Goal: Task Accomplishment & Management: Manage account settings

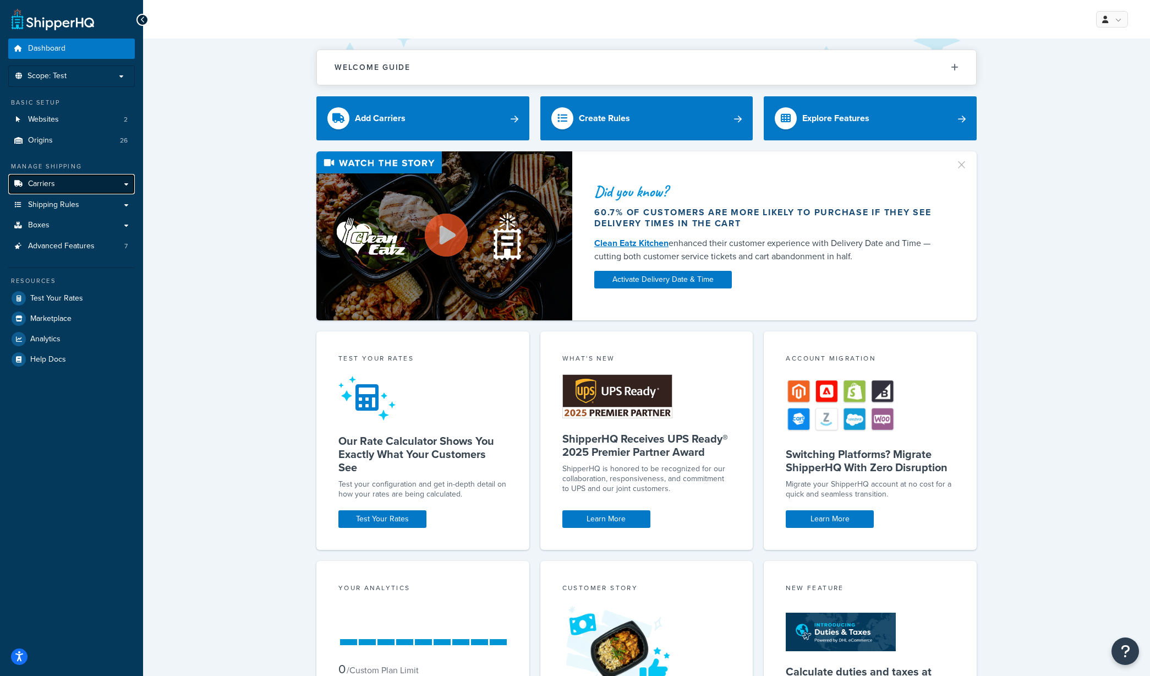
click at [68, 183] on link "Carriers" at bounding box center [71, 184] width 127 height 20
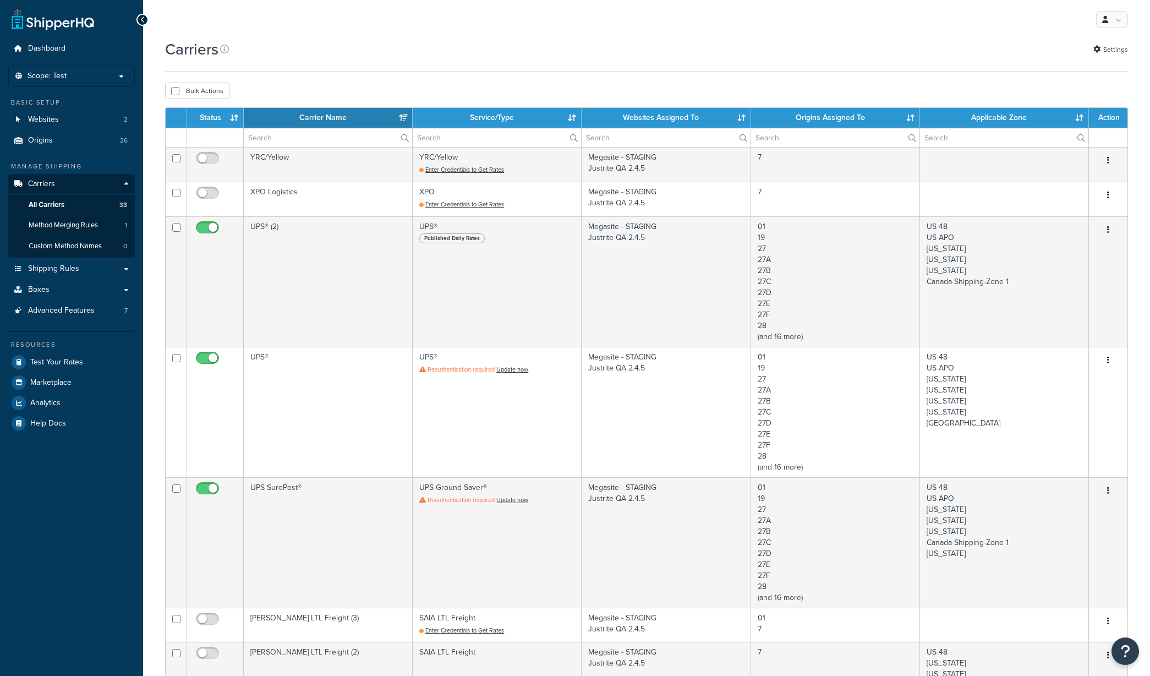
select select "15"
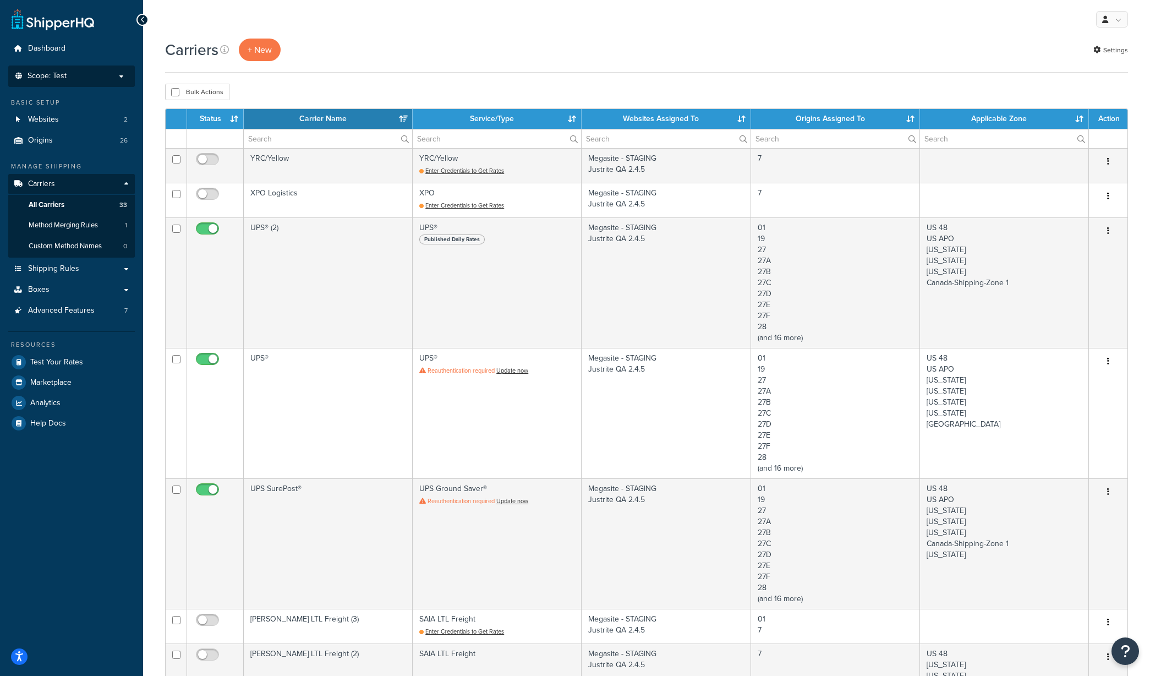
click at [82, 78] on p "Scope: Test" at bounding box center [71, 76] width 117 height 9
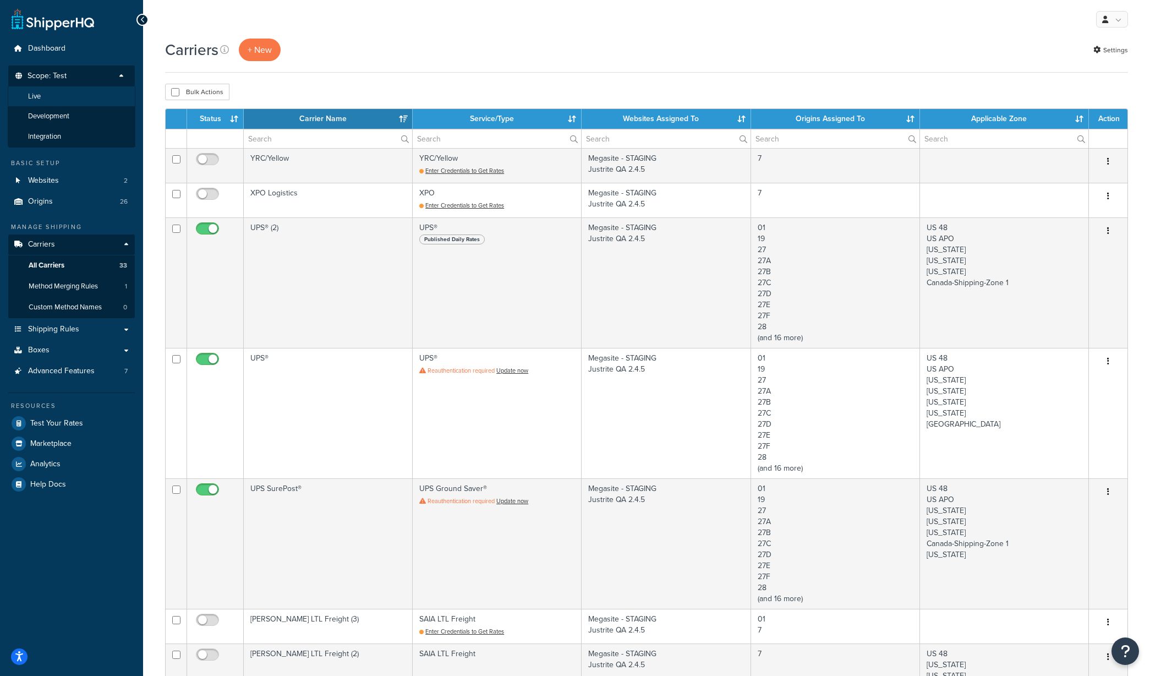
click at [50, 89] on li "Live" at bounding box center [72, 96] width 128 height 20
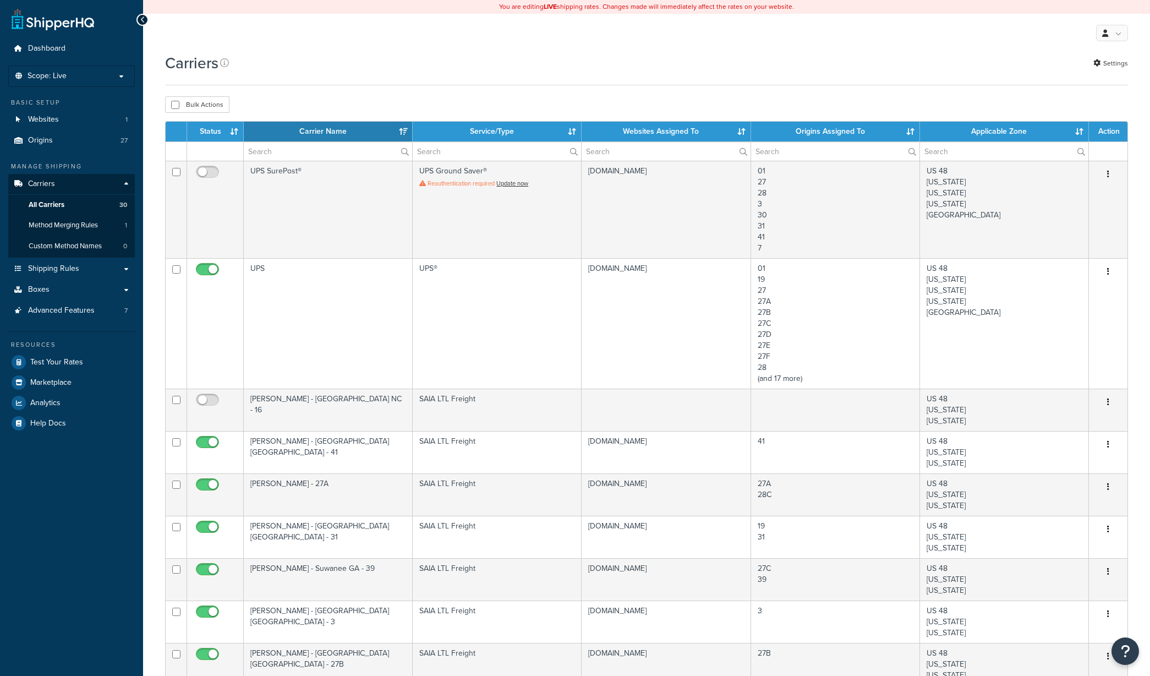
select select "15"
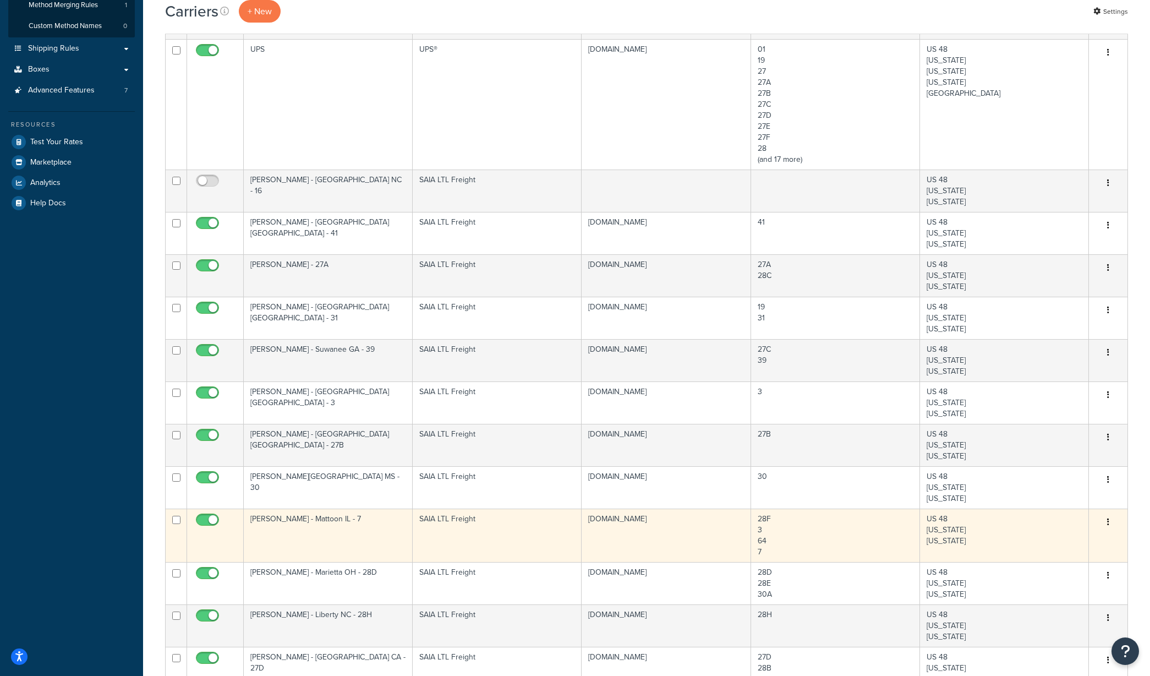
scroll to position [275, 0]
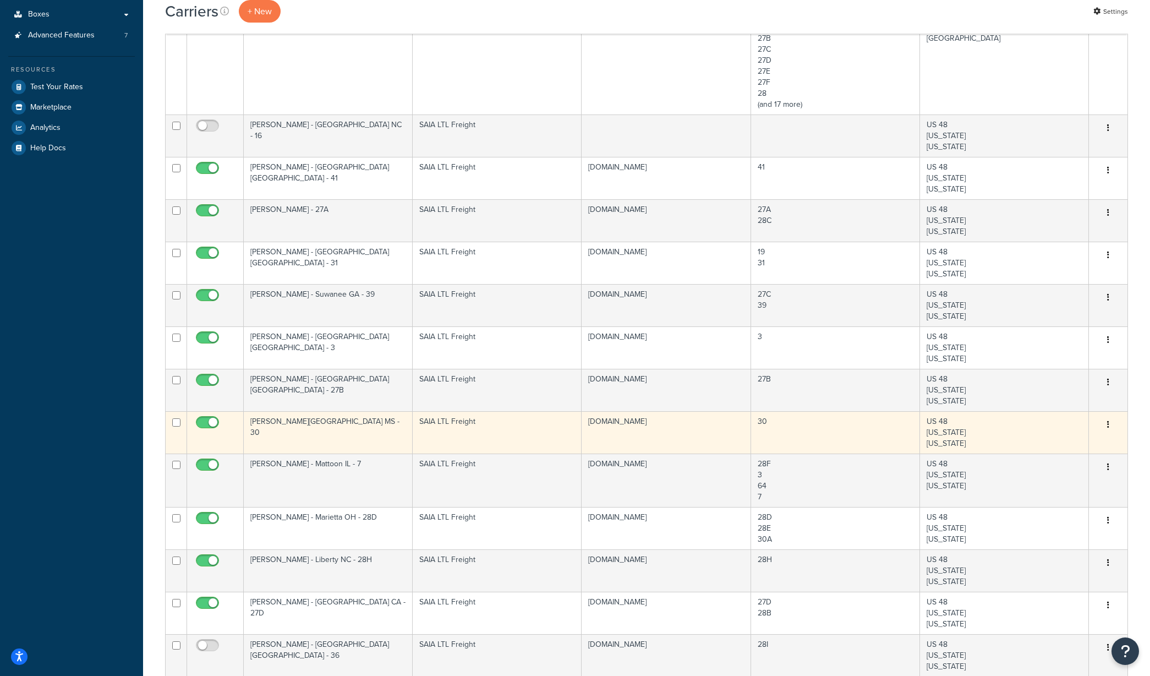
click at [1113, 428] on button "button" at bounding box center [1107, 425] width 15 height 18
click at [1067, 445] on link "Edit" at bounding box center [1063, 447] width 87 height 23
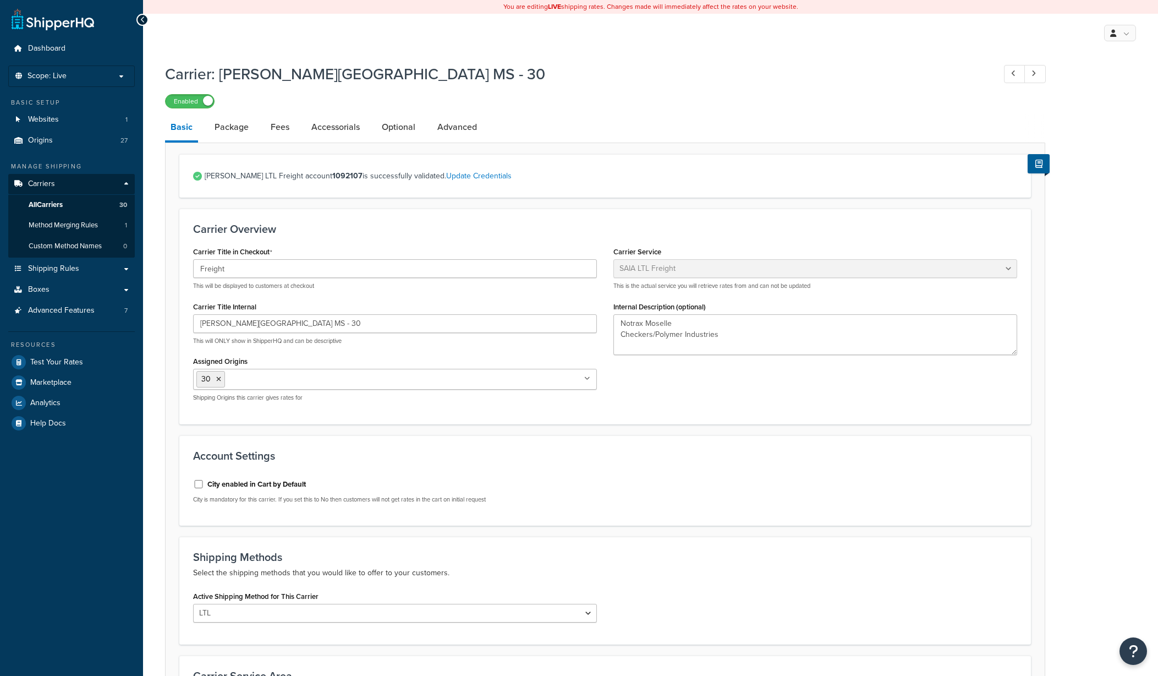
select select "saiaFreight"
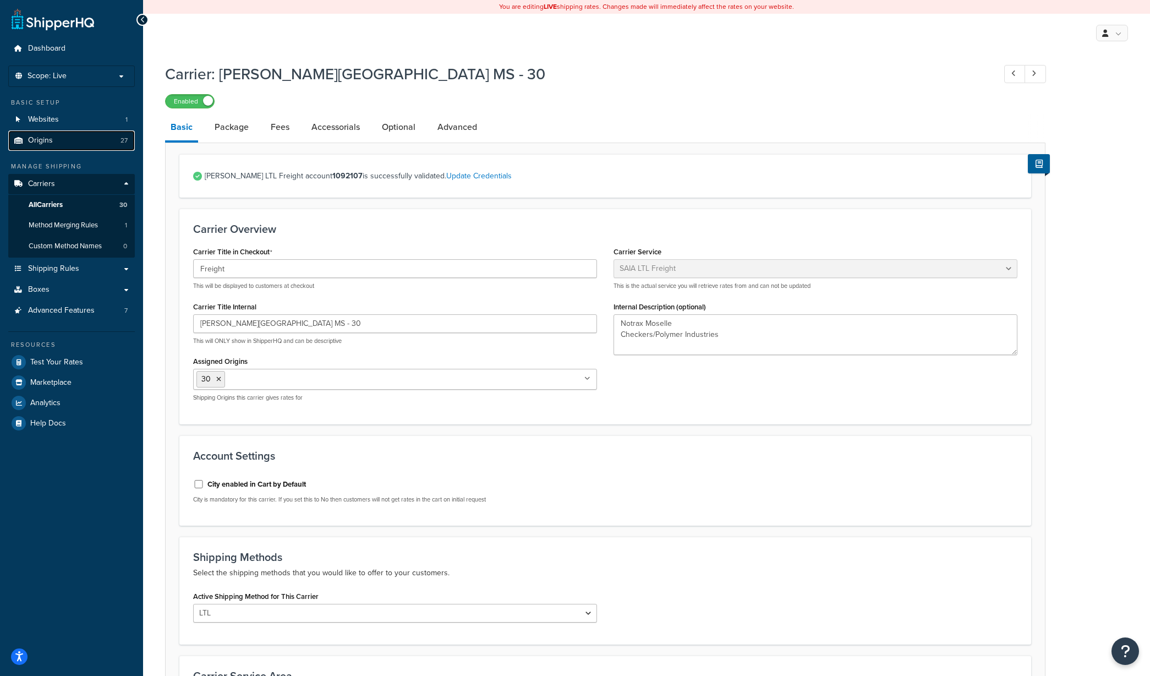
click at [53, 147] on link "Origins 27" at bounding box center [71, 140] width 127 height 20
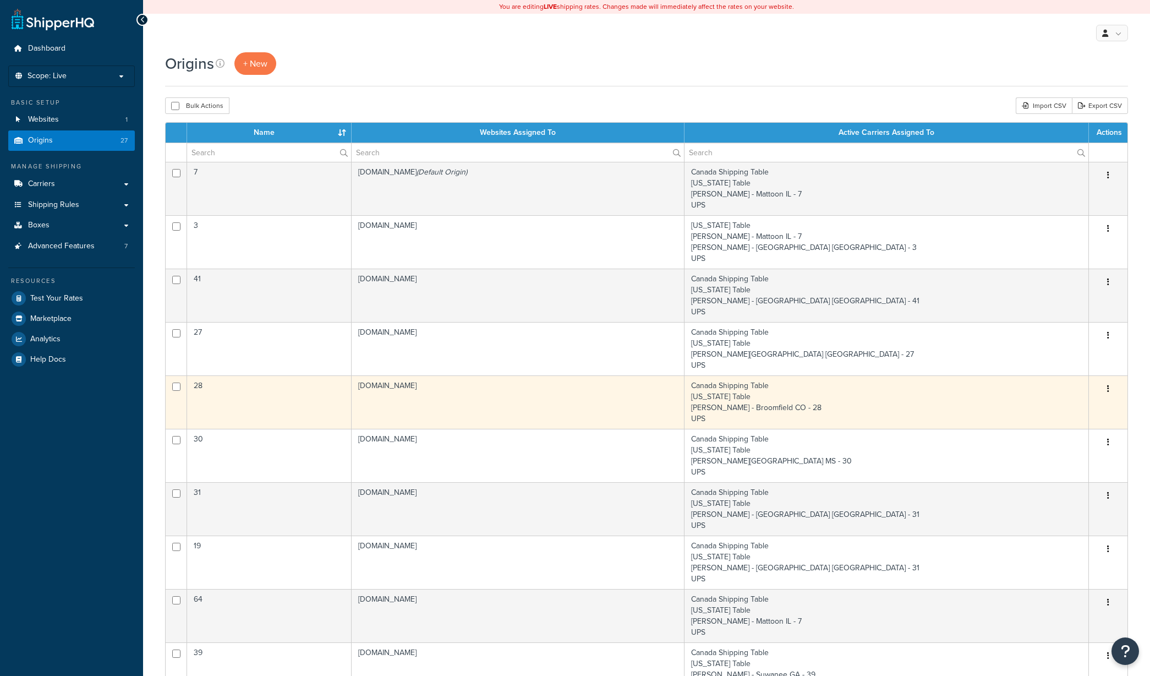
scroll to position [55, 0]
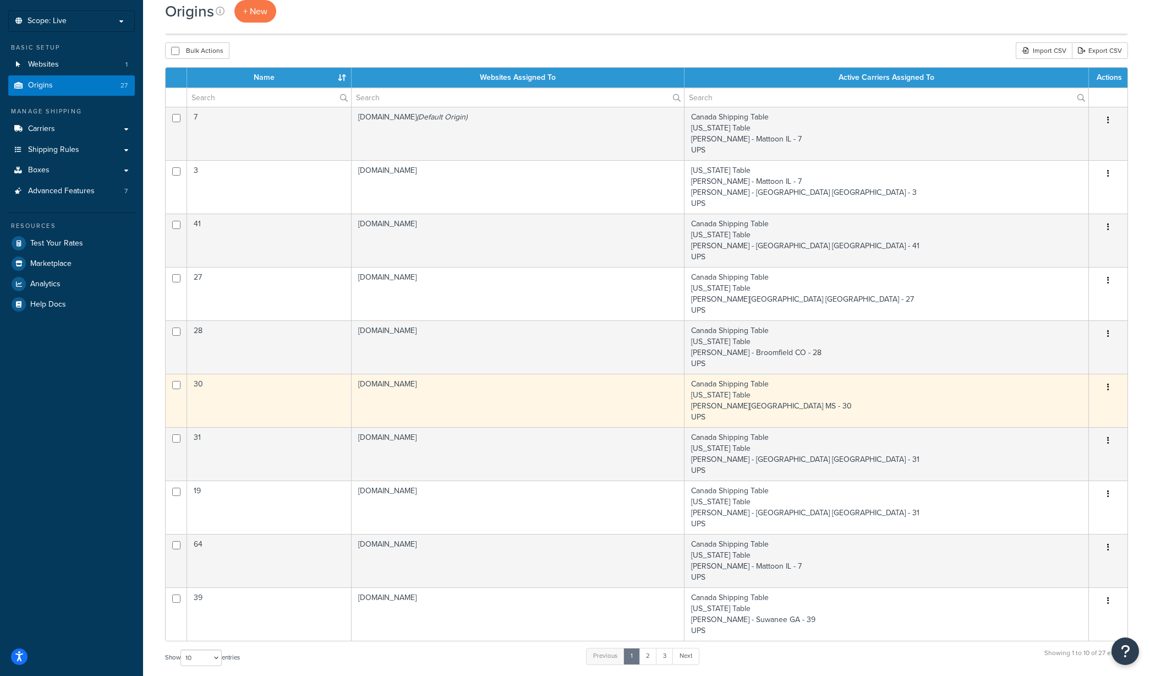
click at [1106, 387] on button "button" at bounding box center [1107, 388] width 15 height 18
click at [1059, 403] on link "Edit" at bounding box center [1071, 408] width 87 height 23
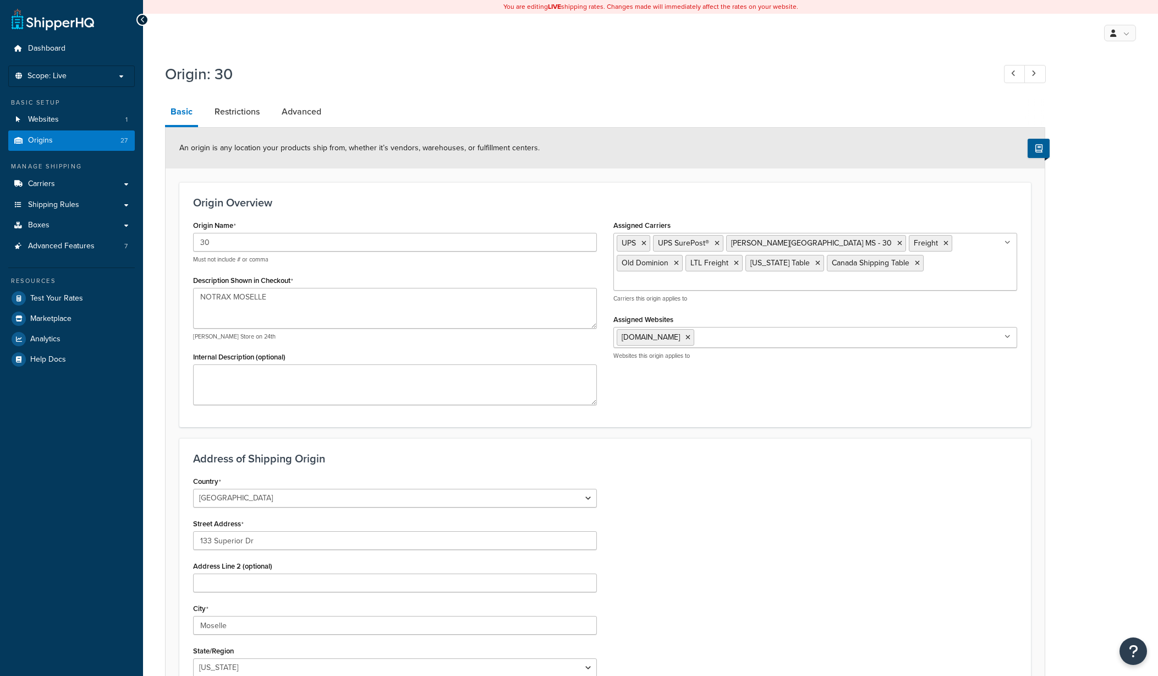
select select "24"
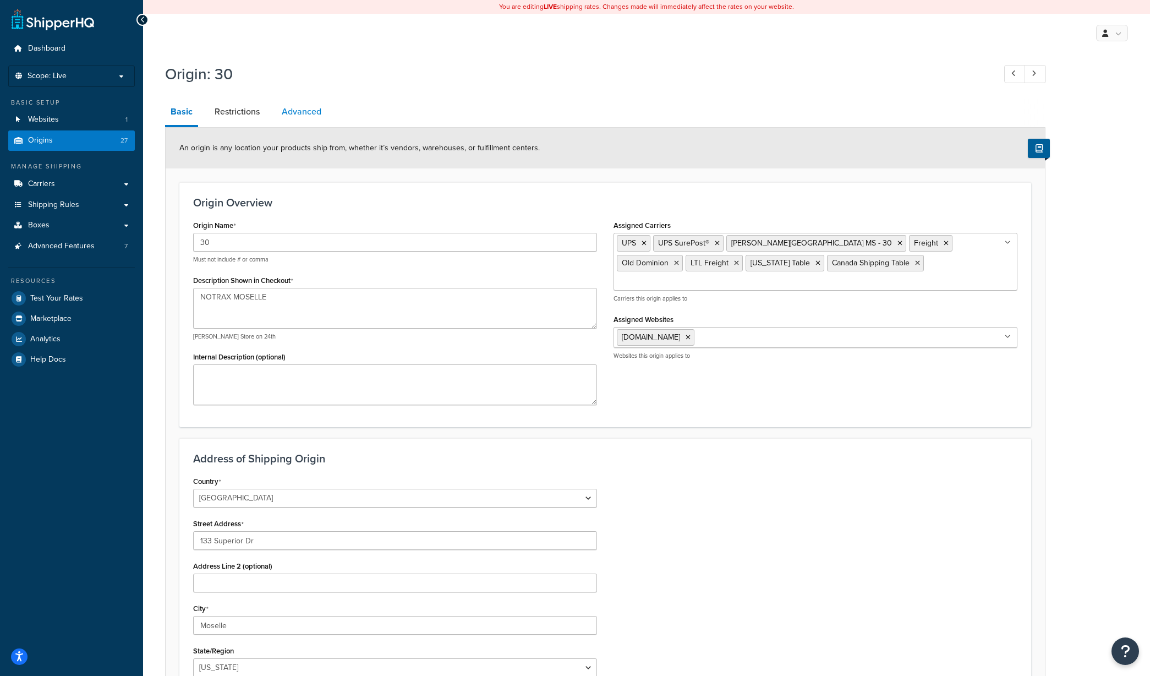
click at [317, 116] on link "Advanced" at bounding box center [301, 111] width 51 height 26
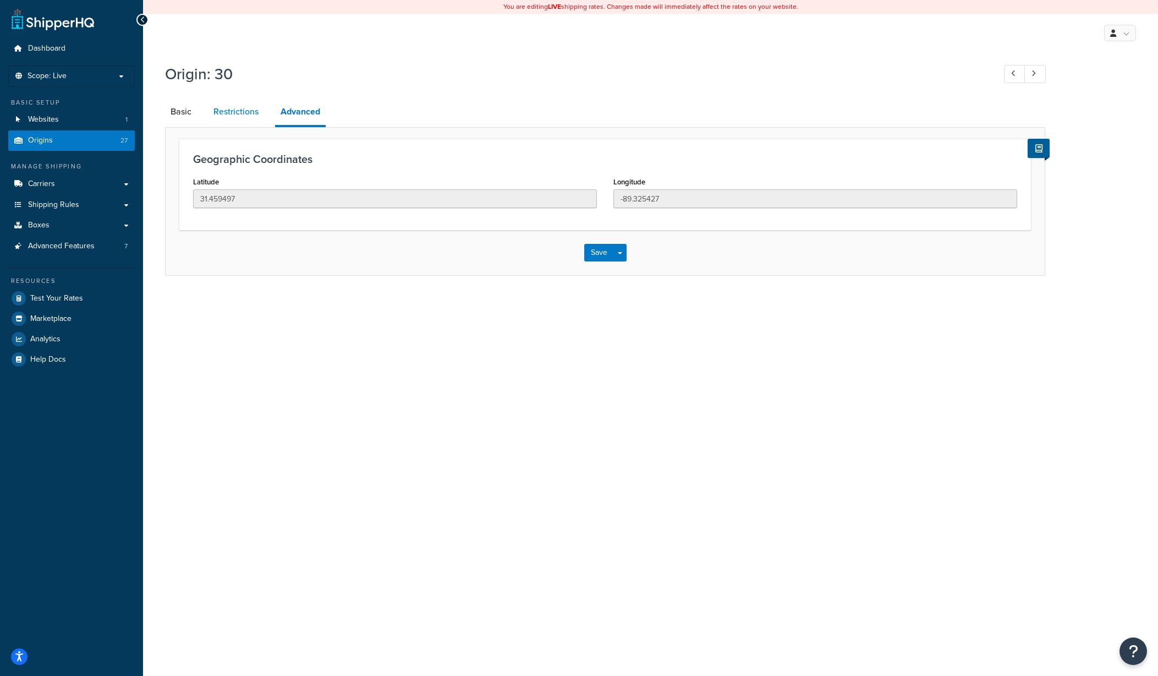
click at [231, 113] on link "Restrictions" at bounding box center [236, 111] width 56 height 26
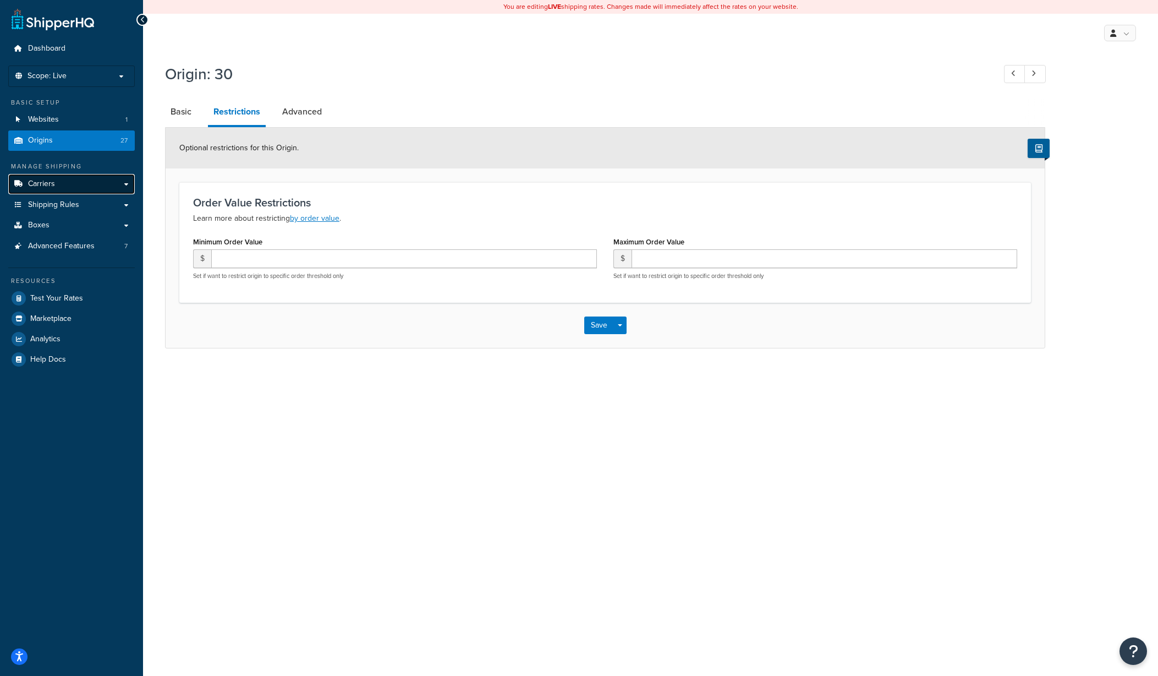
click at [56, 174] on link "Carriers" at bounding box center [71, 184] width 127 height 20
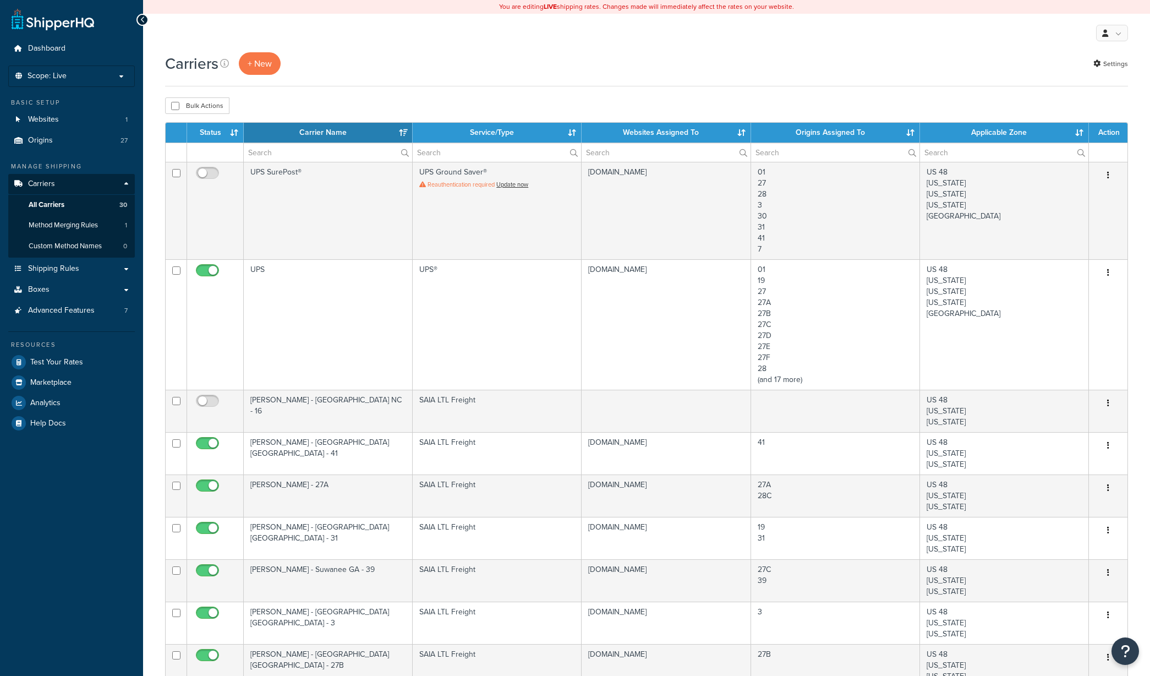
select select "15"
click at [56, 368] on link "Test Your Rates" at bounding box center [71, 362] width 127 height 20
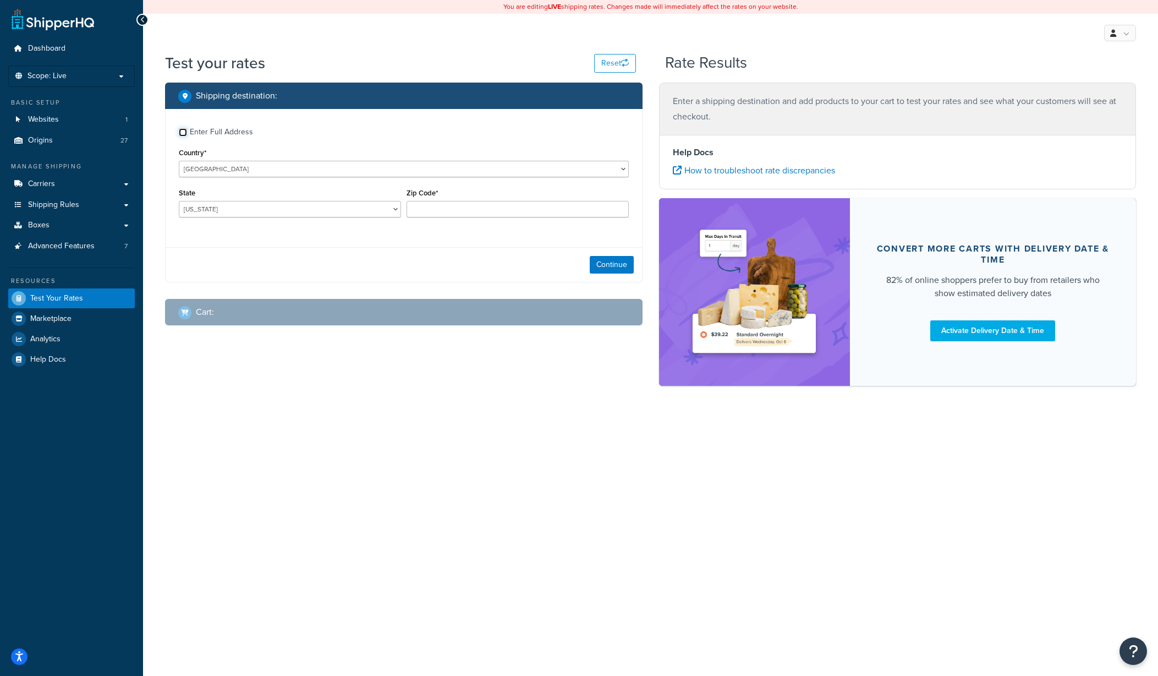
click at [183, 131] on input "Enter Full Address" at bounding box center [183, 132] width 8 height 8
checkbox input "true"
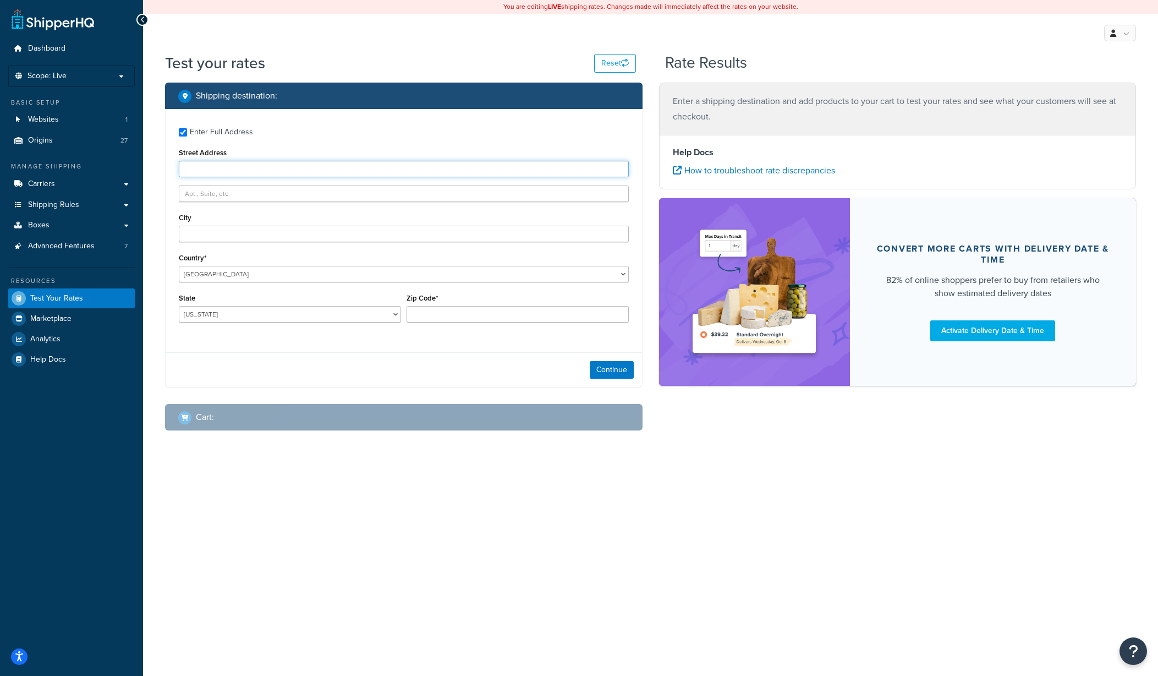
click at [225, 168] on input "Street Address" at bounding box center [404, 169] width 450 height 17
type input "[STREET_ADDRESS][US_STATE]"
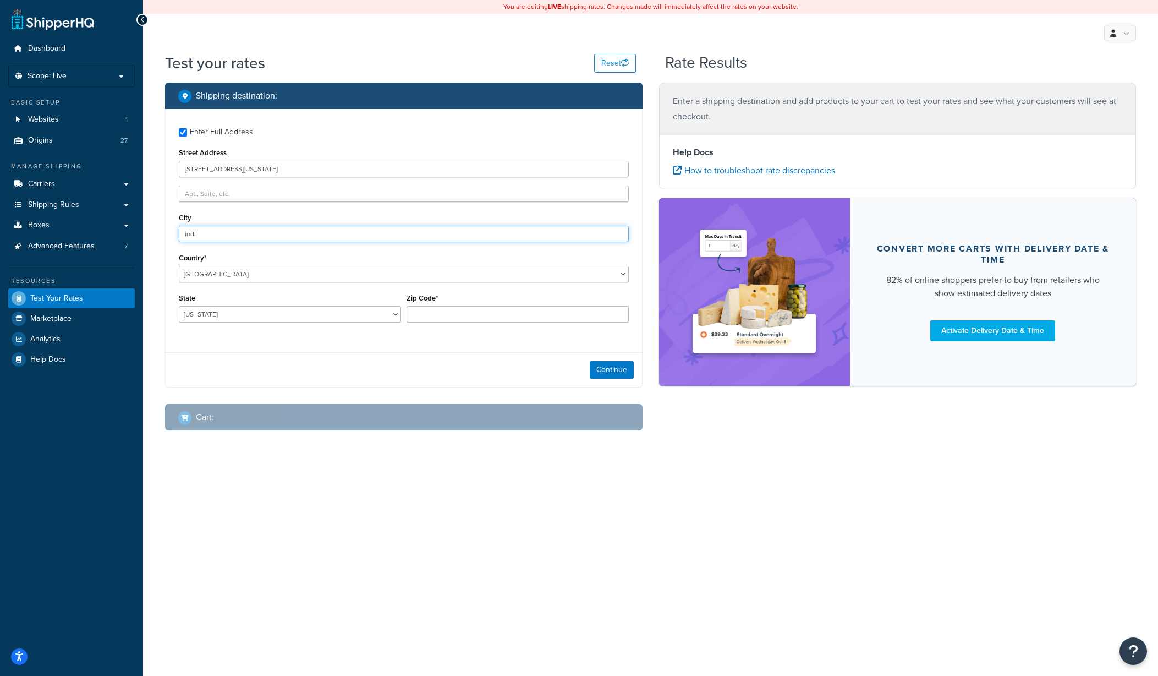
type input "[GEOGRAPHIC_DATA]"
select select "IN"
type input "46204"
click at [607, 368] on button "Continue" at bounding box center [612, 370] width 44 height 18
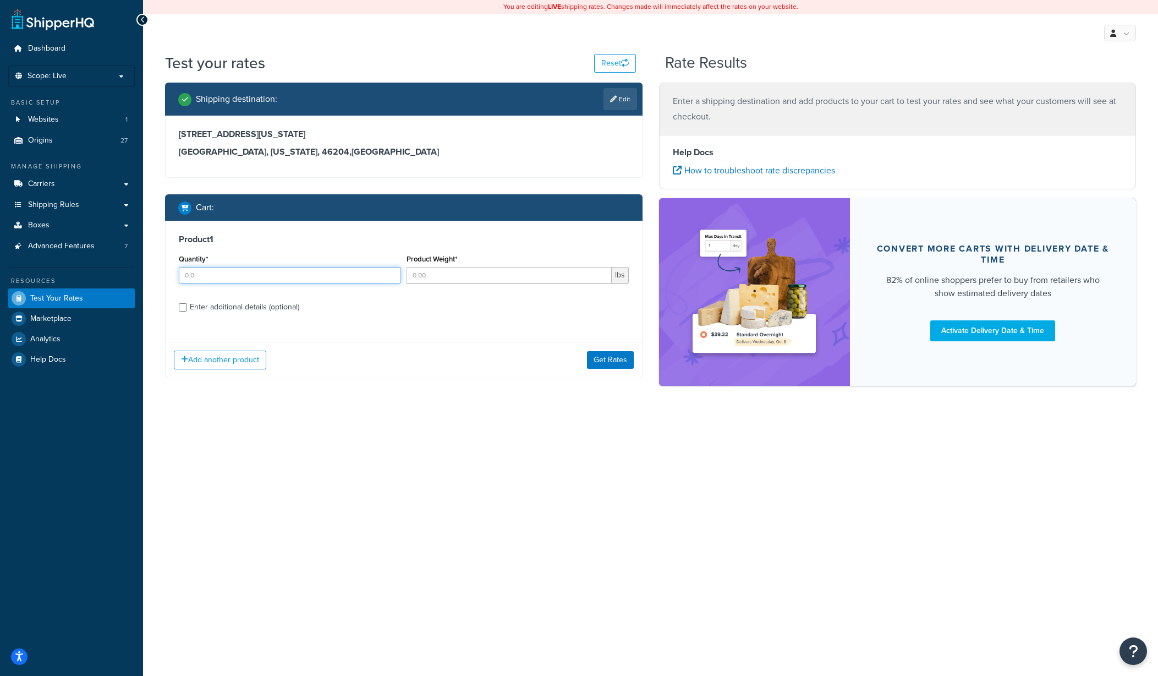
click at [256, 277] on input "Quantity*" at bounding box center [290, 275] width 222 height 17
type input "1"
click at [432, 271] on input "Product Weight*" at bounding box center [509, 275] width 205 height 17
type input "500"
click at [188, 305] on div "Enter additional details (optional)" at bounding box center [404, 306] width 450 height 18
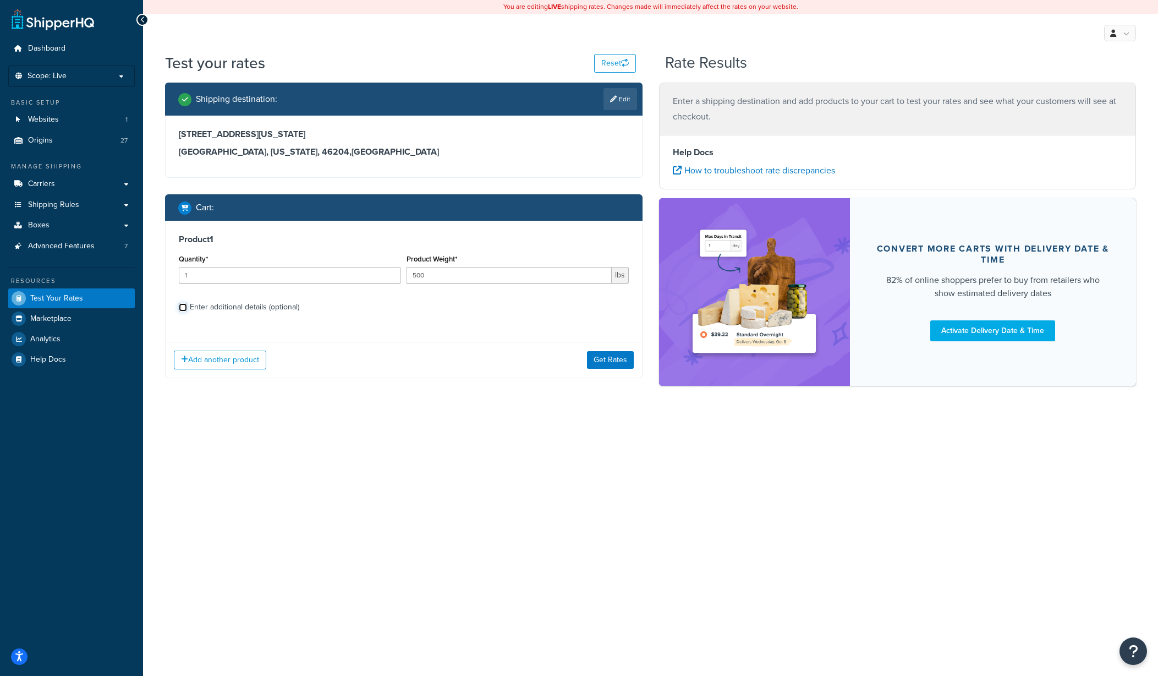
click at [180, 308] on input "Enter additional details (optional)" at bounding box center [183, 307] width 8 height 8
checkbox input "true"
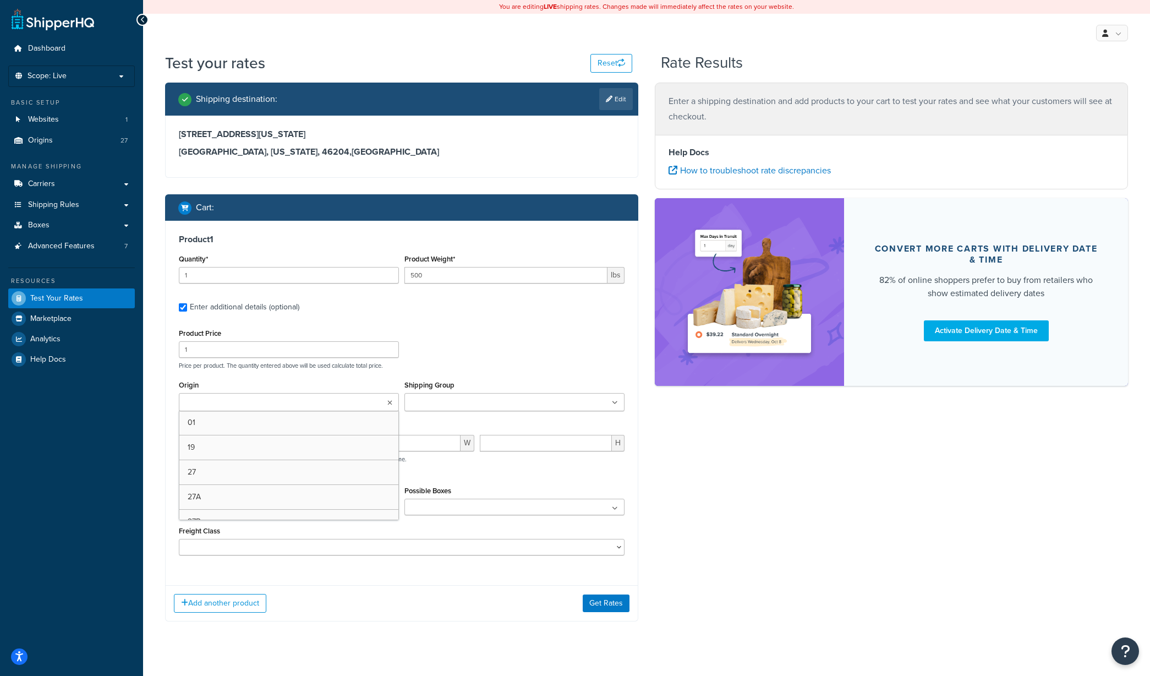
click at [207, 402] on input "Origin" at bounding box center [230, 403] width 97 height 12
type input "3"
click at [720, 519] on div "Shipping destination : Edit 600 n alabama st Indianapolis, Indiana, 46204 , Uni…" at bounding box center [646, 358] width 979 height 551
click at [599, 609] on button "Get Rates" at bounding box center [606, 606] width 47 height 18
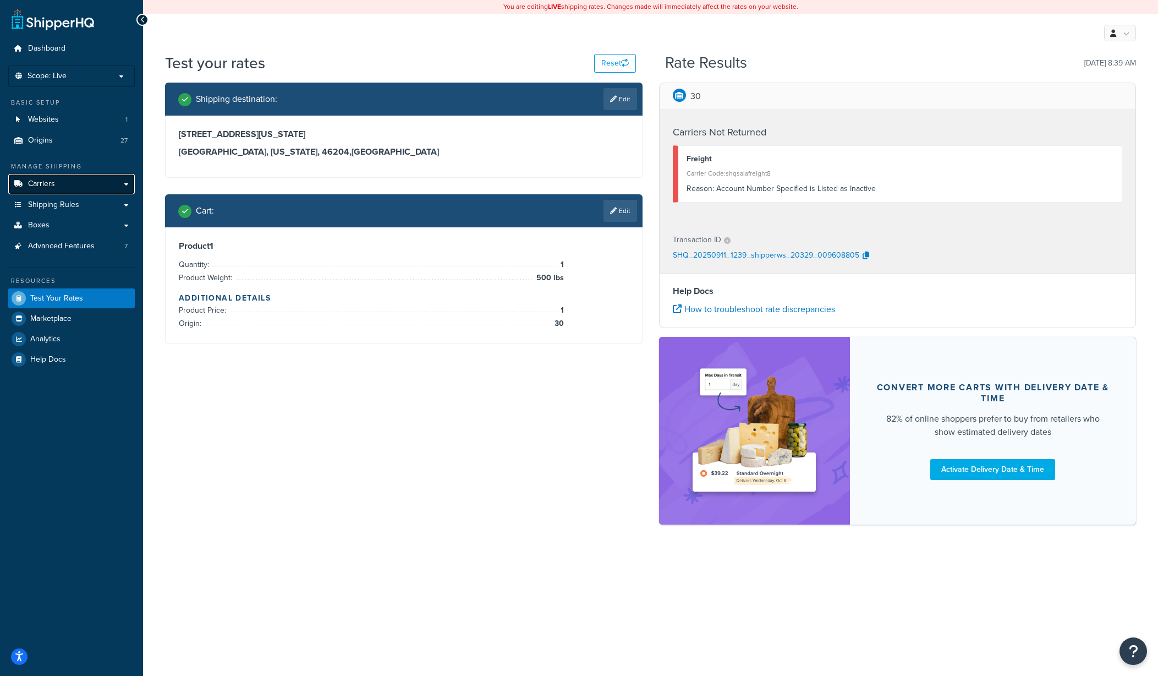
click at [74, 185] on link "Carriers" at bounding box center [71, 184] width 127 height 20
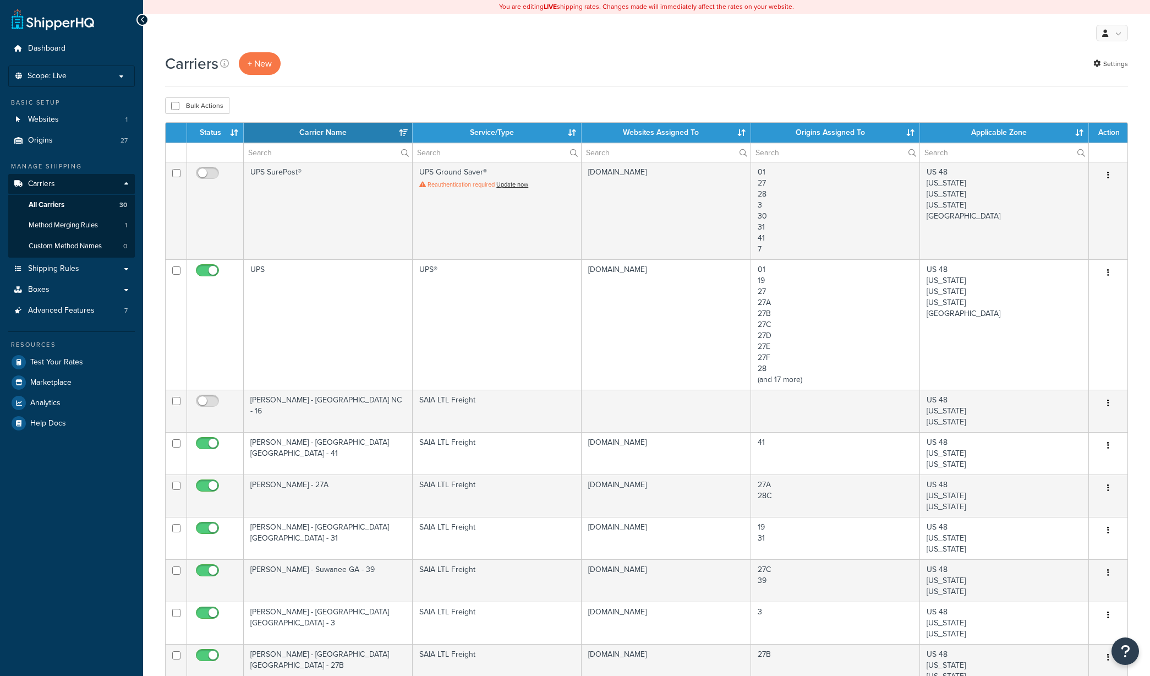
select select "15"
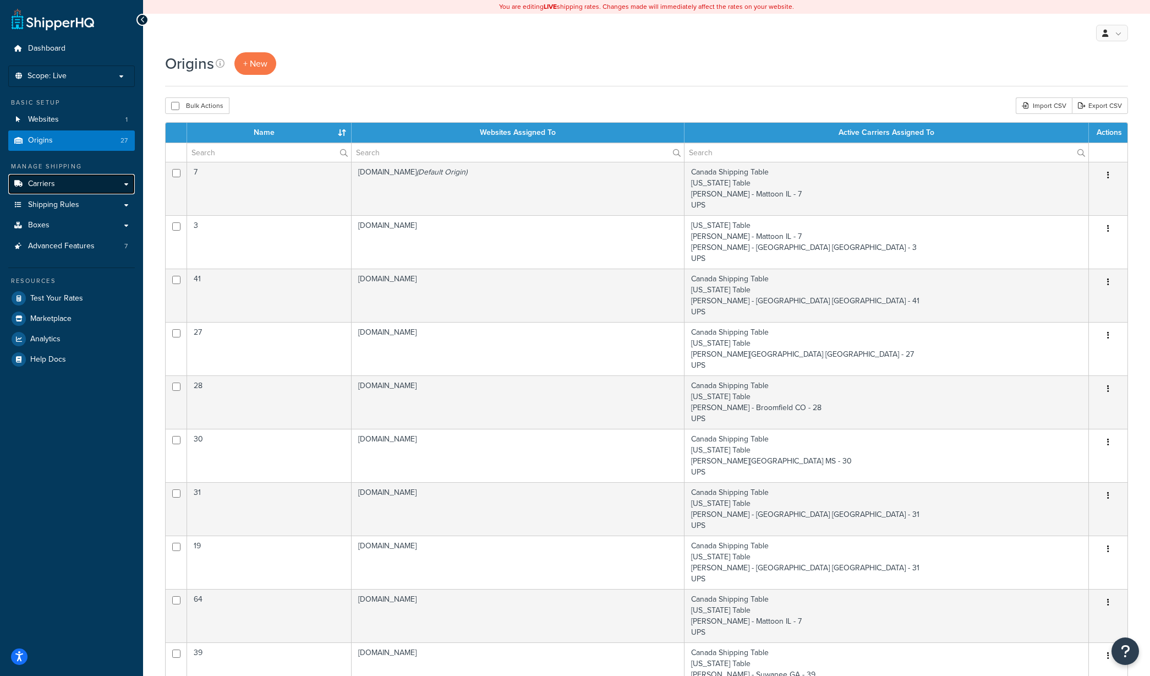
click at [88, 180] on link "Carriers" at bounding box center [71, 184] width 127 height 20
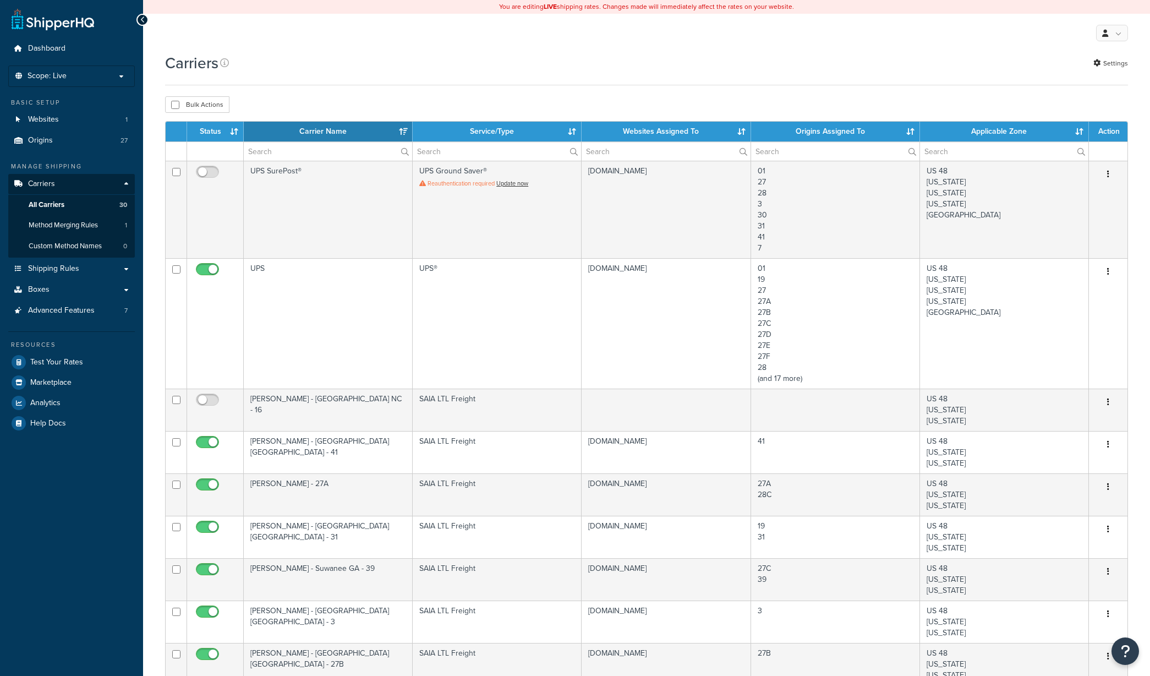
select select "15"
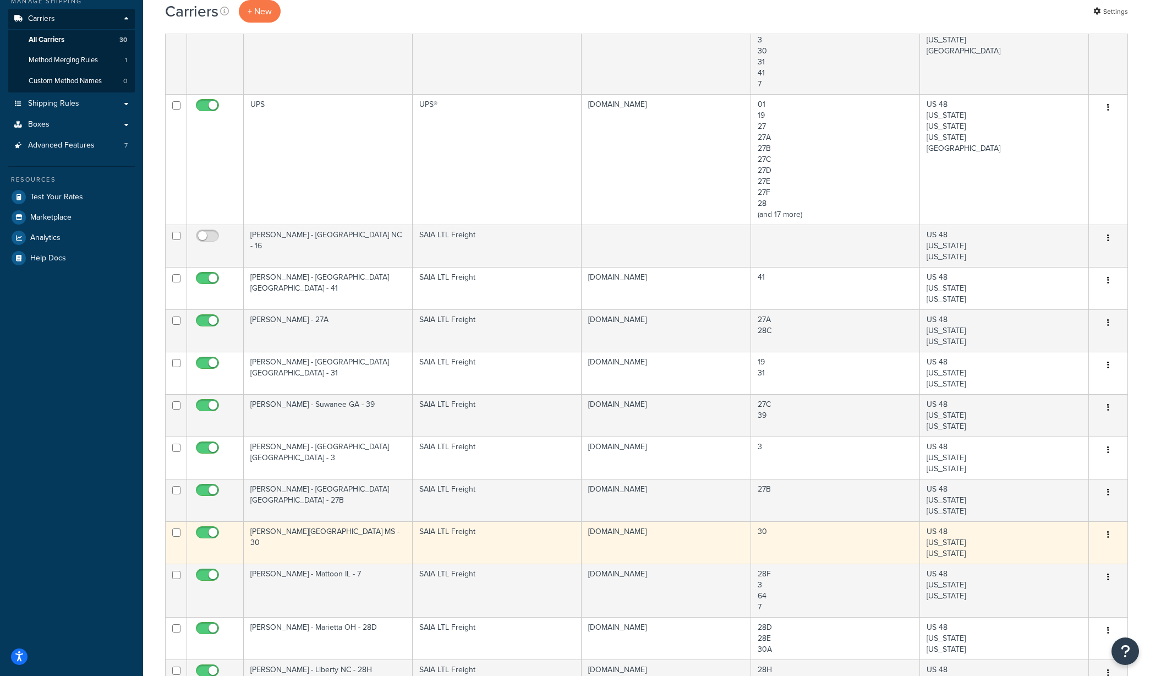
scroll to position [330, 0]
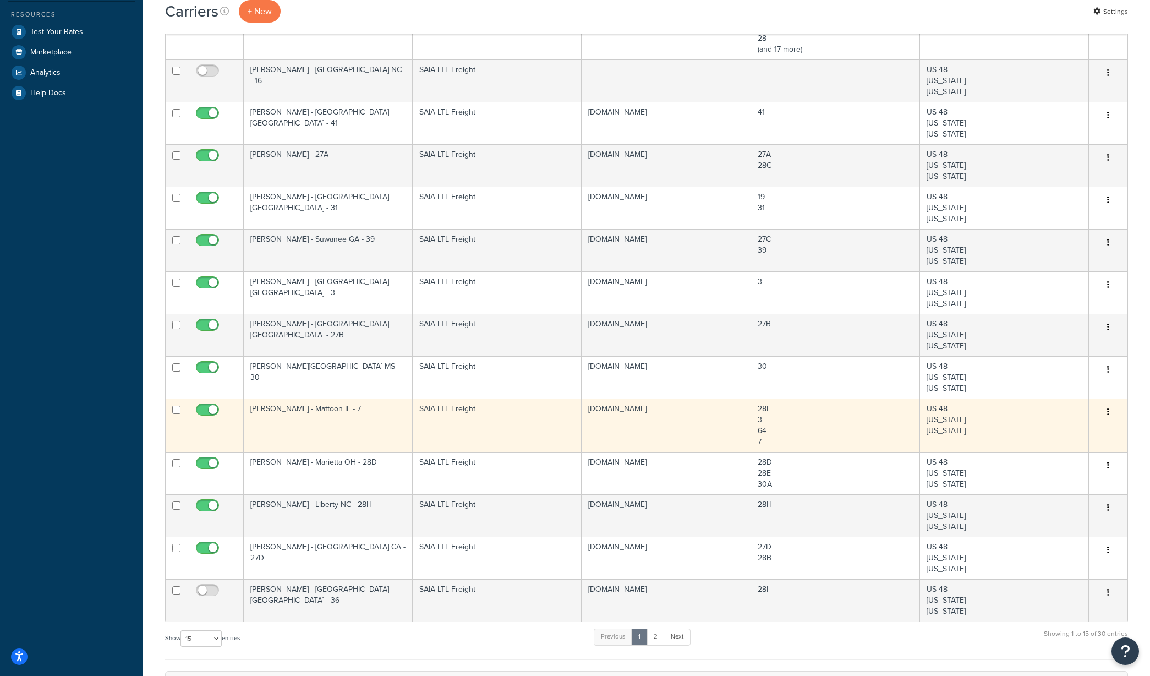
click at [1103, 417] on button "button" at bounding box center [1107, 412] width 15 height 18
click at [1064, 433] on link "Edit" at bounding box center [1063, 434] width 87 height 23
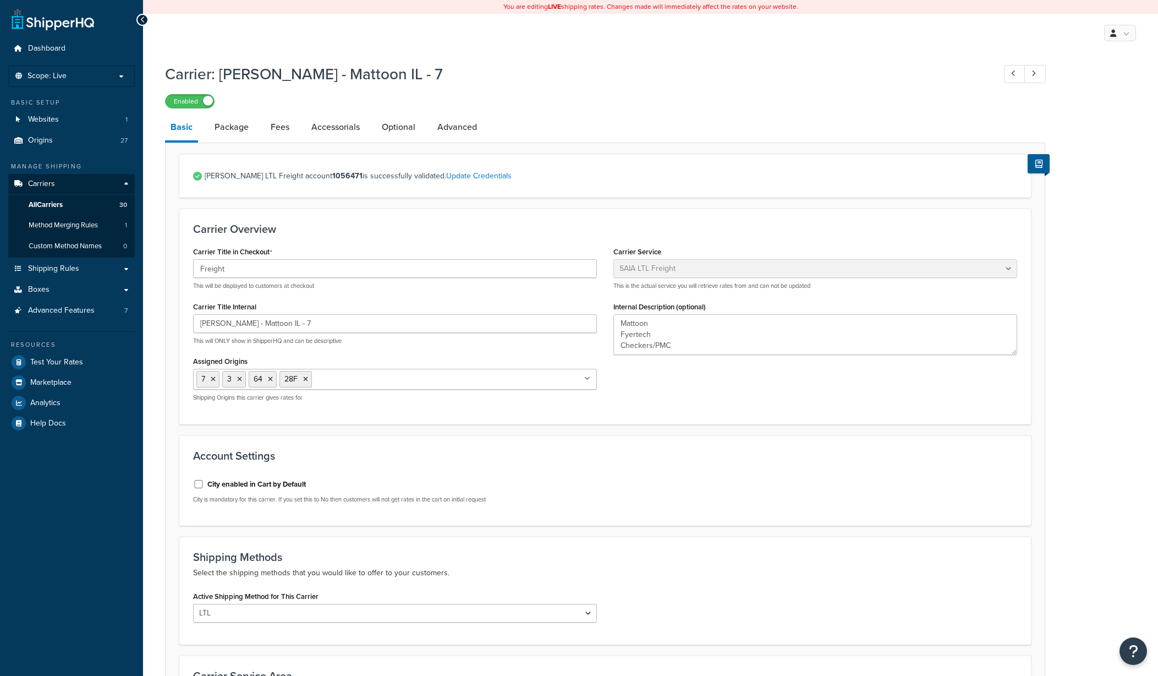
select select "saiaFreight"
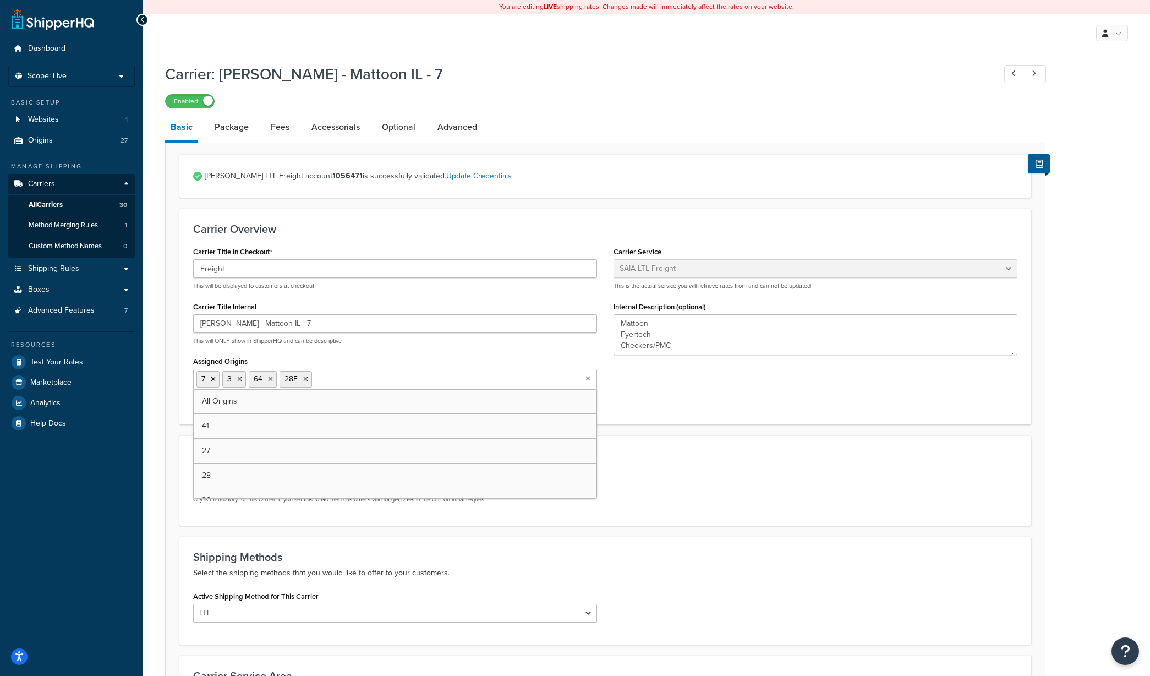
click at [349, 372] on ul "7 3 64 28F" at bounding box center [395, 379] width 404 height 21
click at [747, 542] on div "Shipping Methods Select the shipping methods that you would like to offer to yo…" at bounding box center [605, 590] width 852 height 108
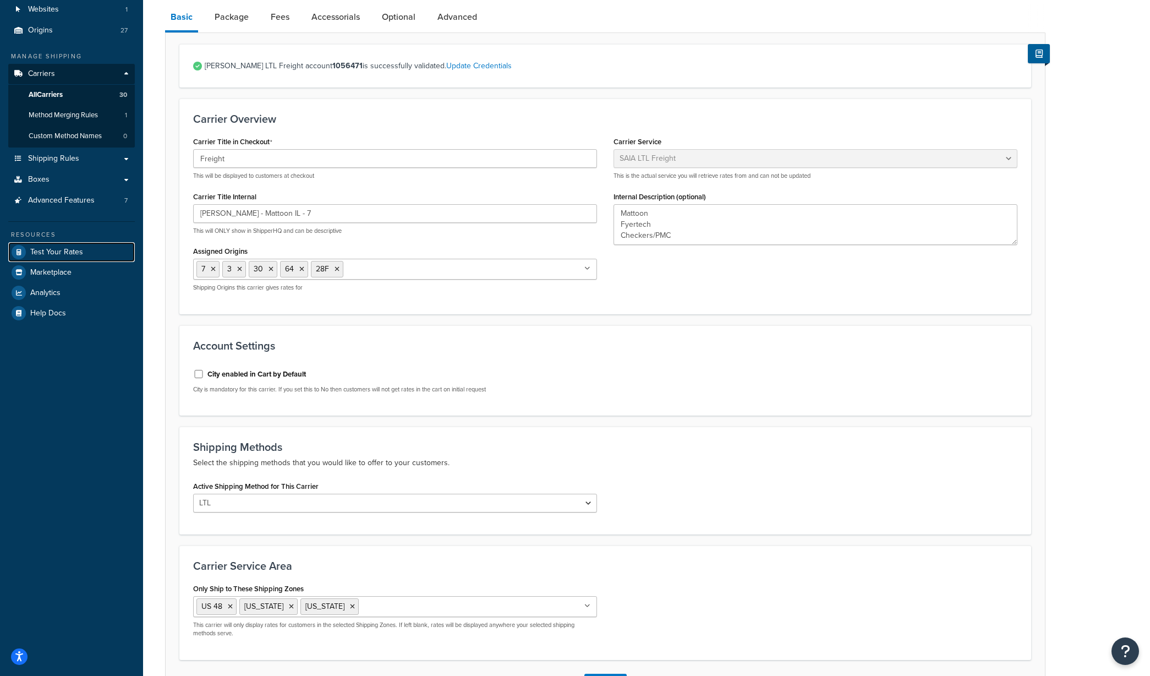
click at [70, 249] on span "Test Your Rates" at bounding box center [56, 252] width 53 height 9
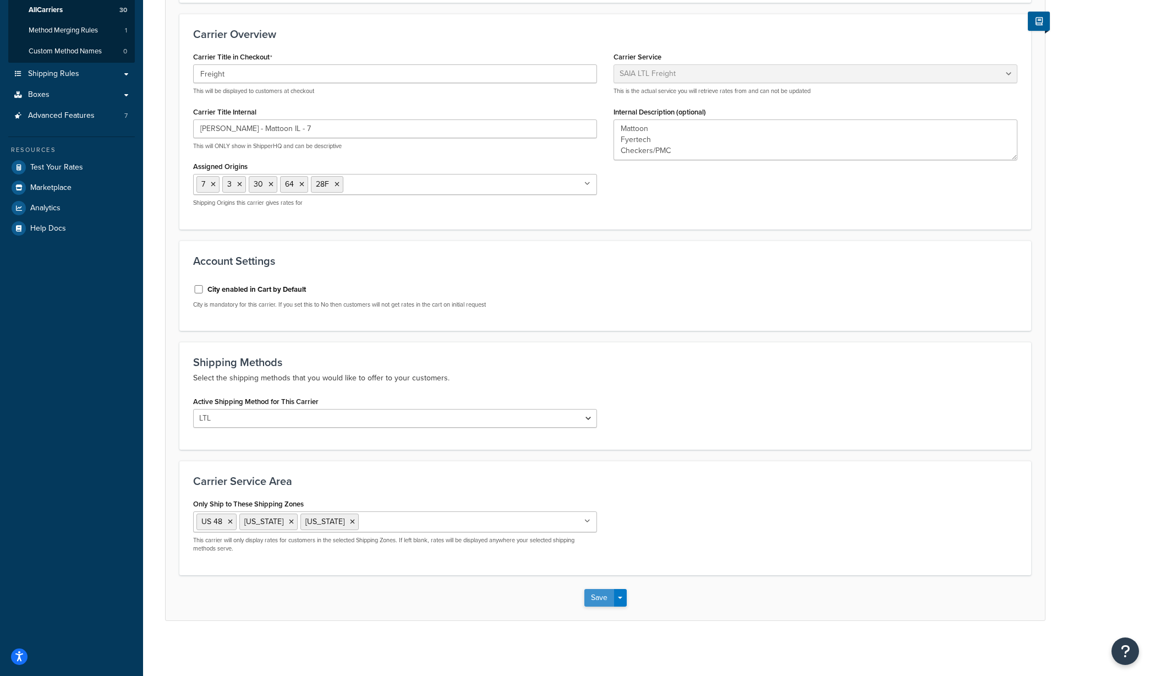
click at [596, 599] on button "Save" at bounding box center [599, 598] width 30 height 18
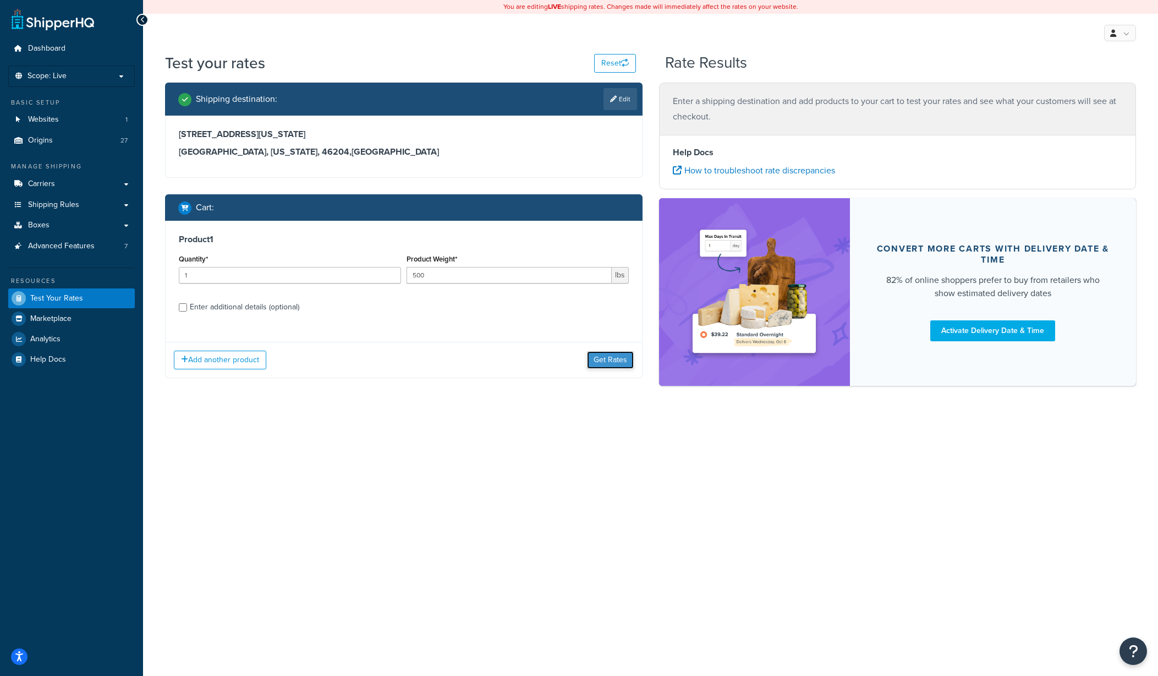
click at [589, 359] on button "Get Rates" at bounding box center [610, 360] width 47 height 18
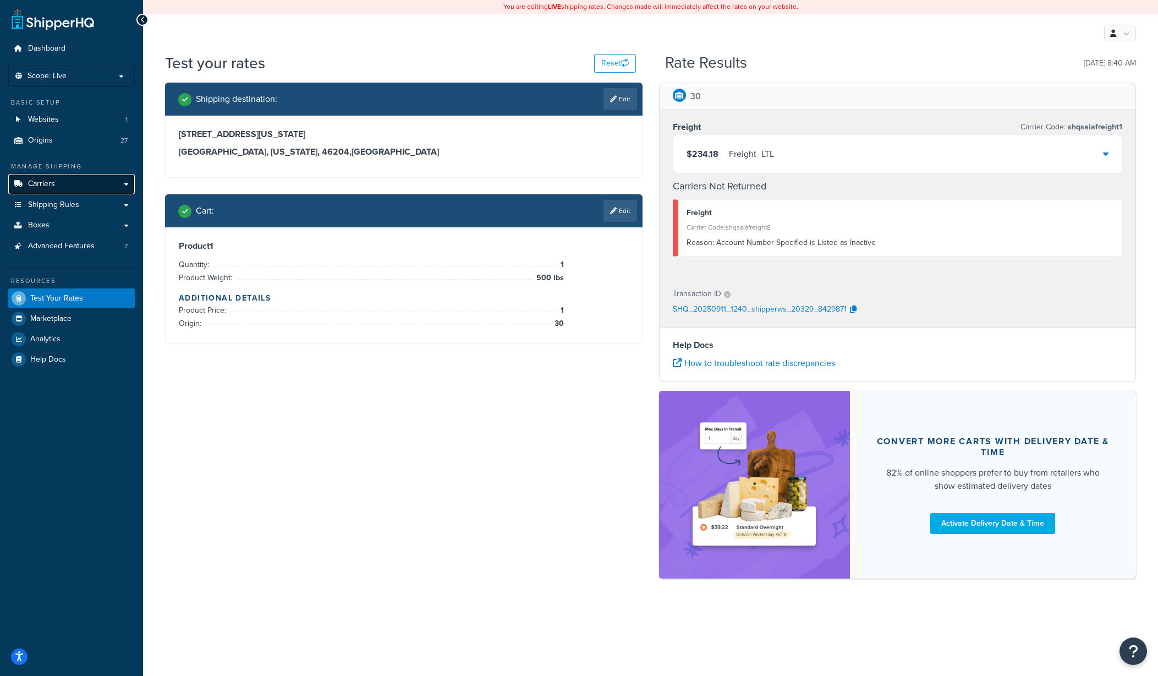
click at [66, 178] on link "Carriers" at bounding box center [71, 184] width 127 height 20
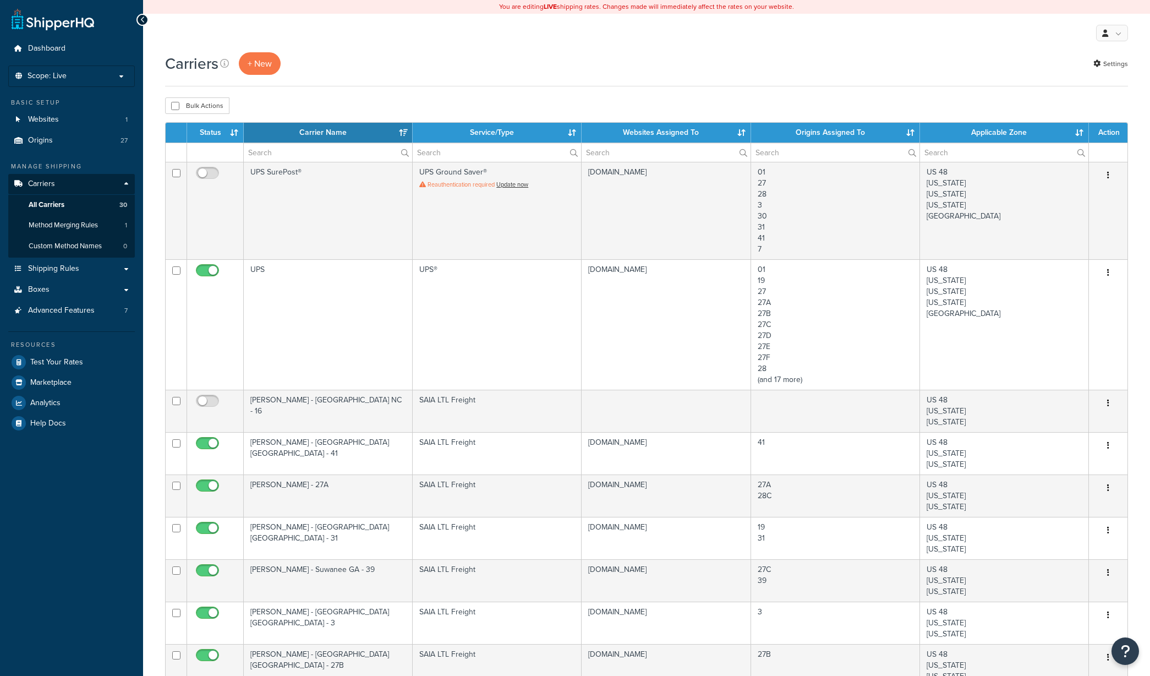
select select "15"
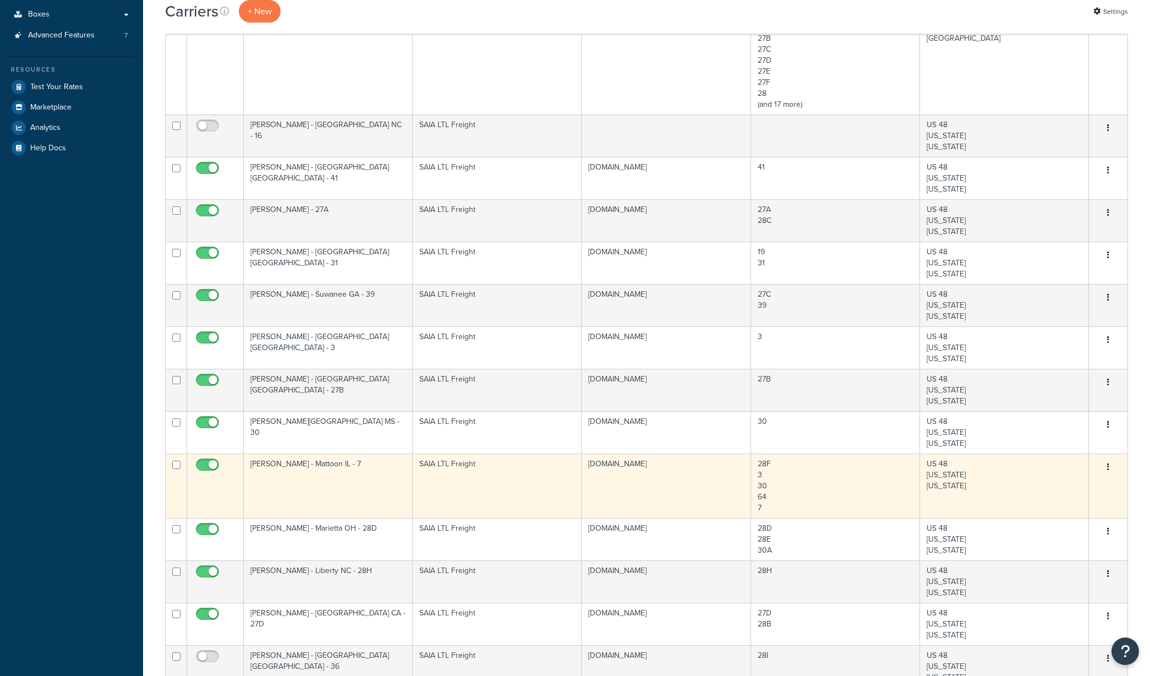
scroll to position [330, 0]
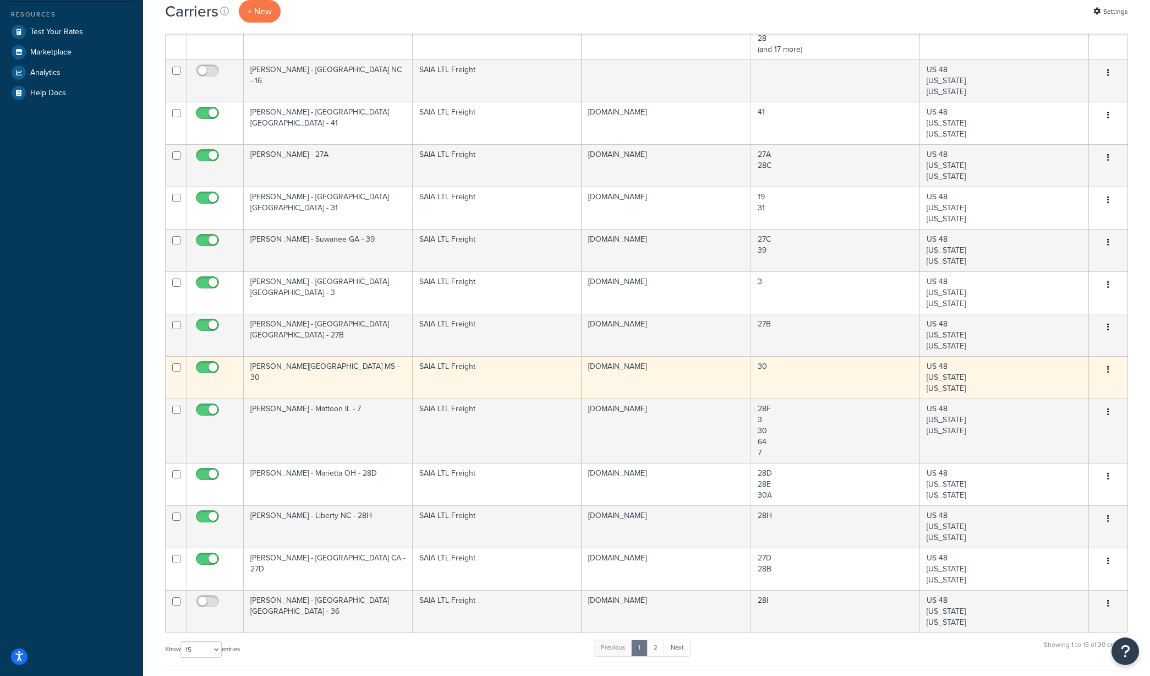
click at [1107, 370] on icon "button" at bounding box center [1108, 369] width 2 height 8
click at [1064, 388] on link "Edit" at bounding box center [1063, 392] width 87 height 23
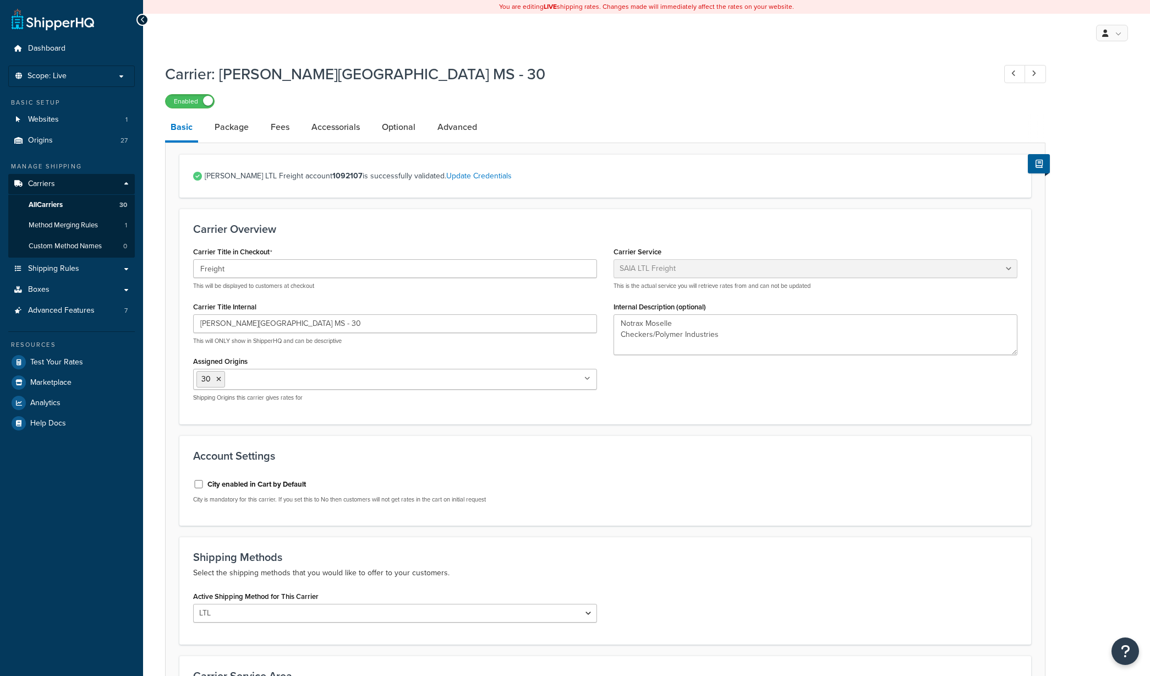
select select "saiaFreight"
click at [458, 130] on link "Advanced" at bounding box center [457, 127] width 51 height 26
select select "false"
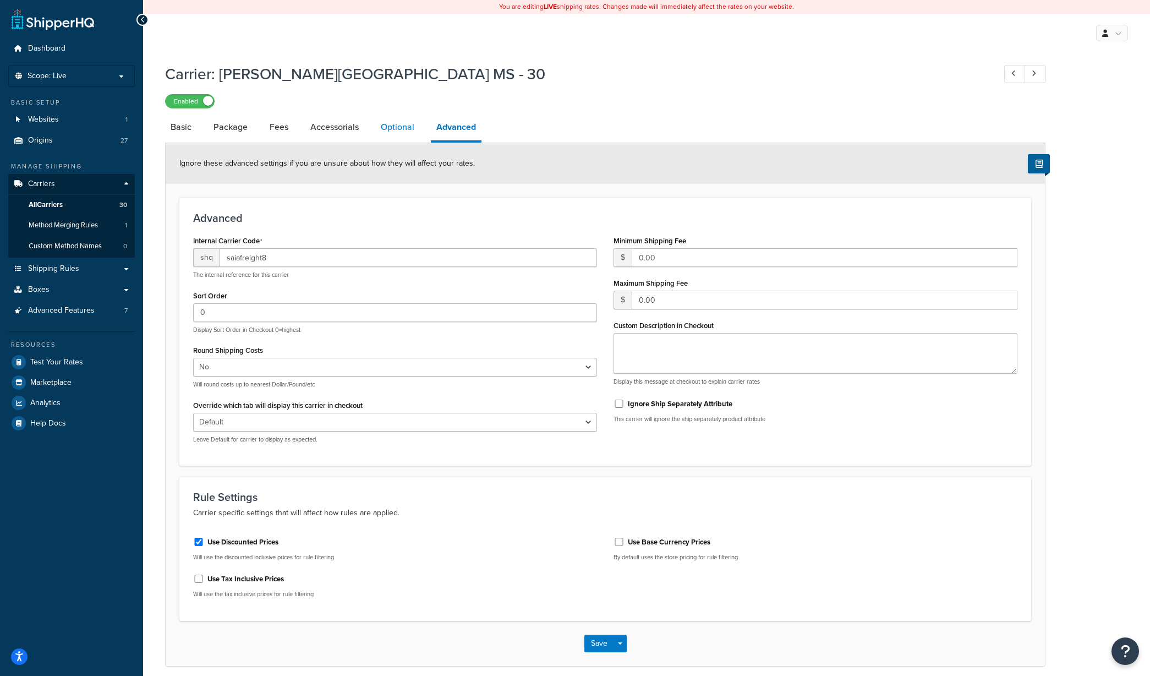
click at [398, 130] on link "Optional" at bounding box center [397, 127] width 45 height 26
select select "55"
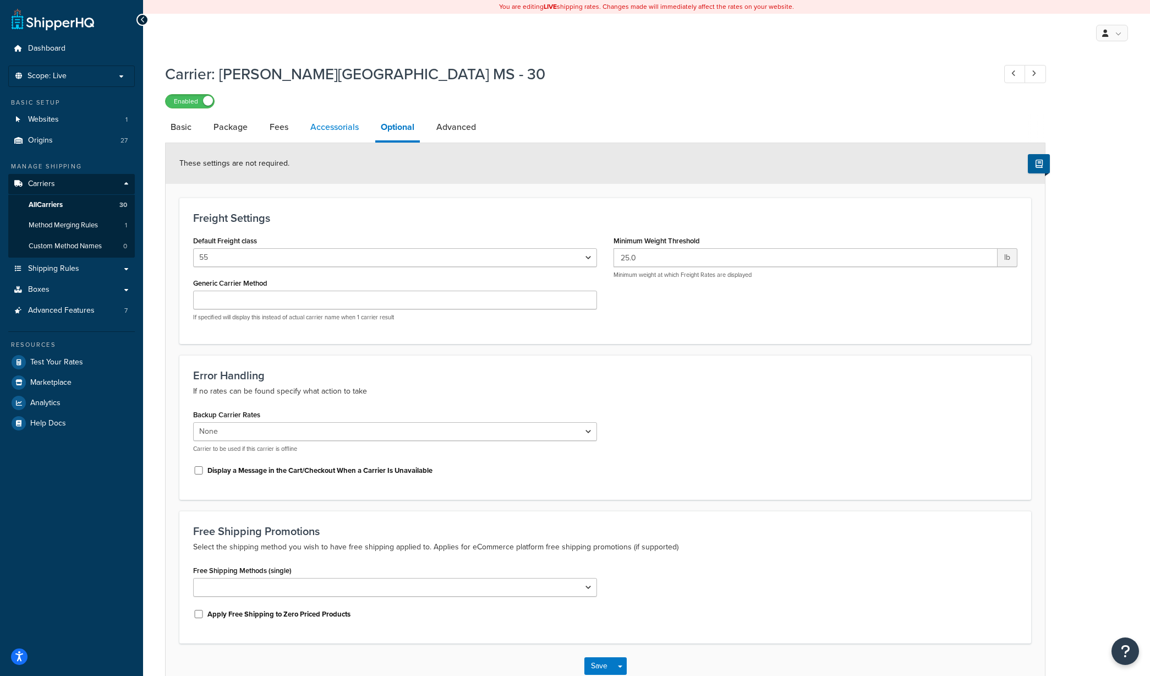
click at [335, 125] on link "Accessorials" at bounding box center [334, 127] width 59 height 26
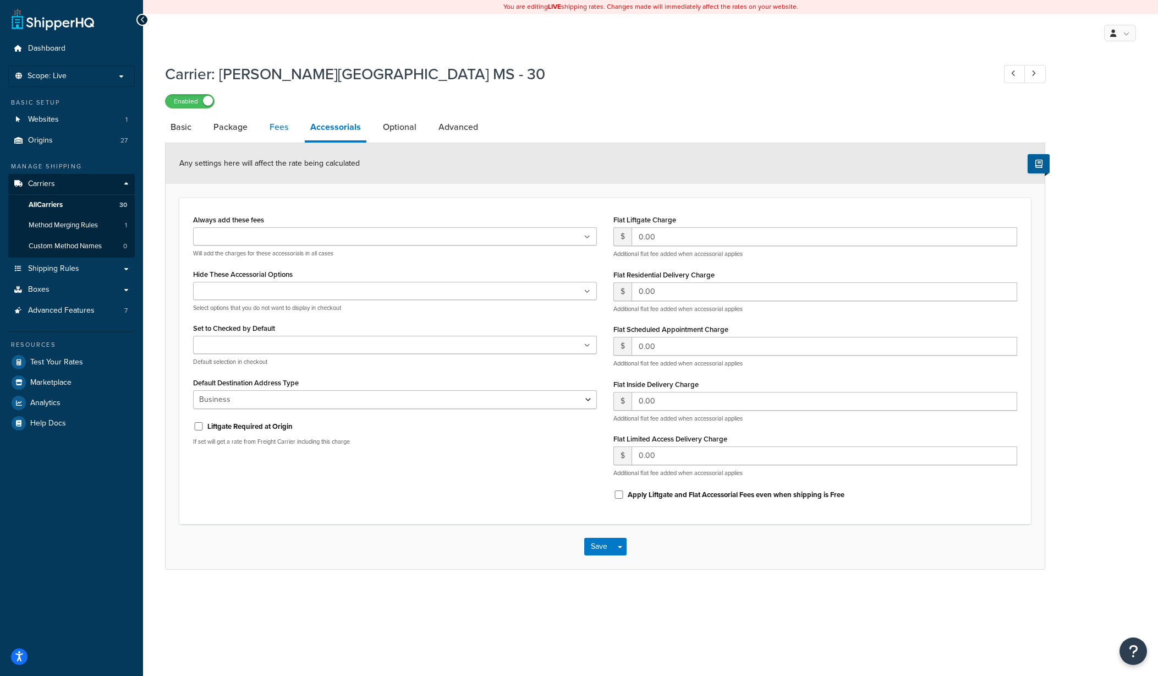
click at [279, 125] on link "Fees" at bounding box center [279, 127] width 30 height 26
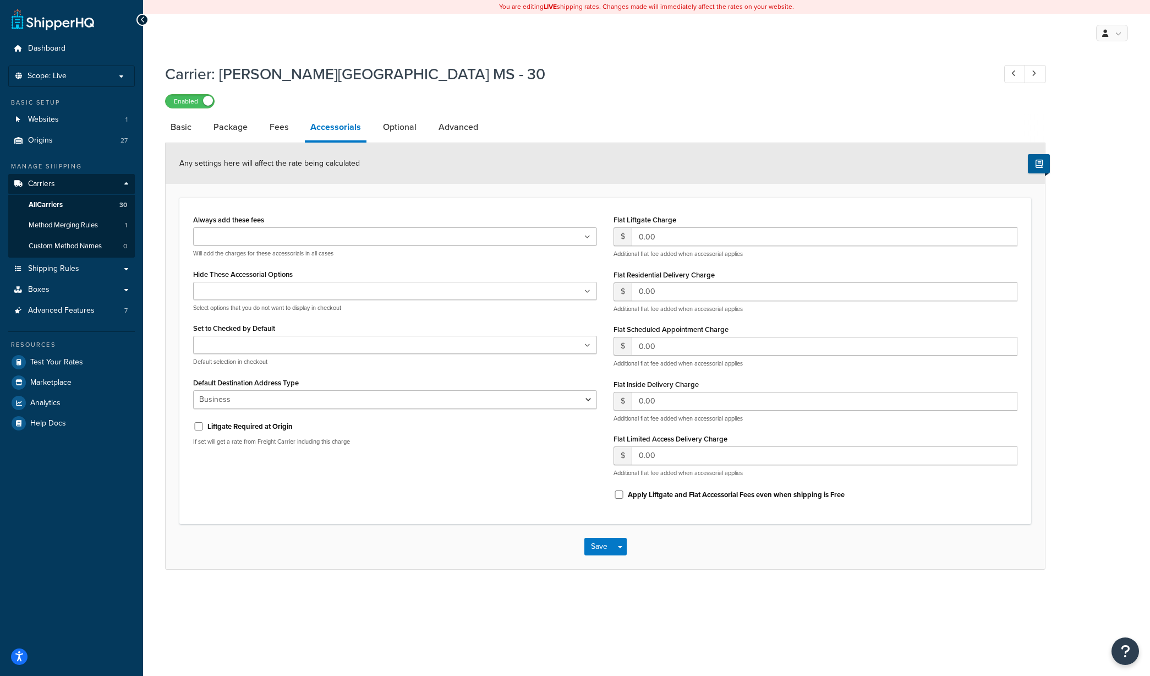
select select "AFTER"
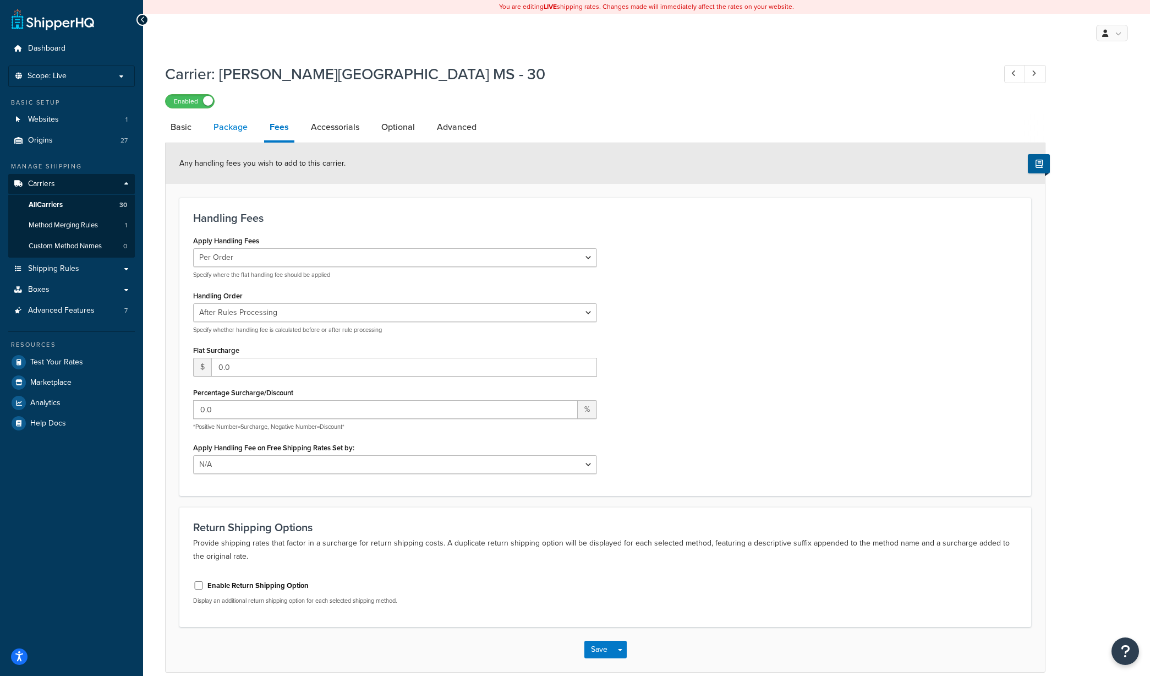
click at [236, 127] on link "Package" at bounding box center [230, 127] width 45 height 26
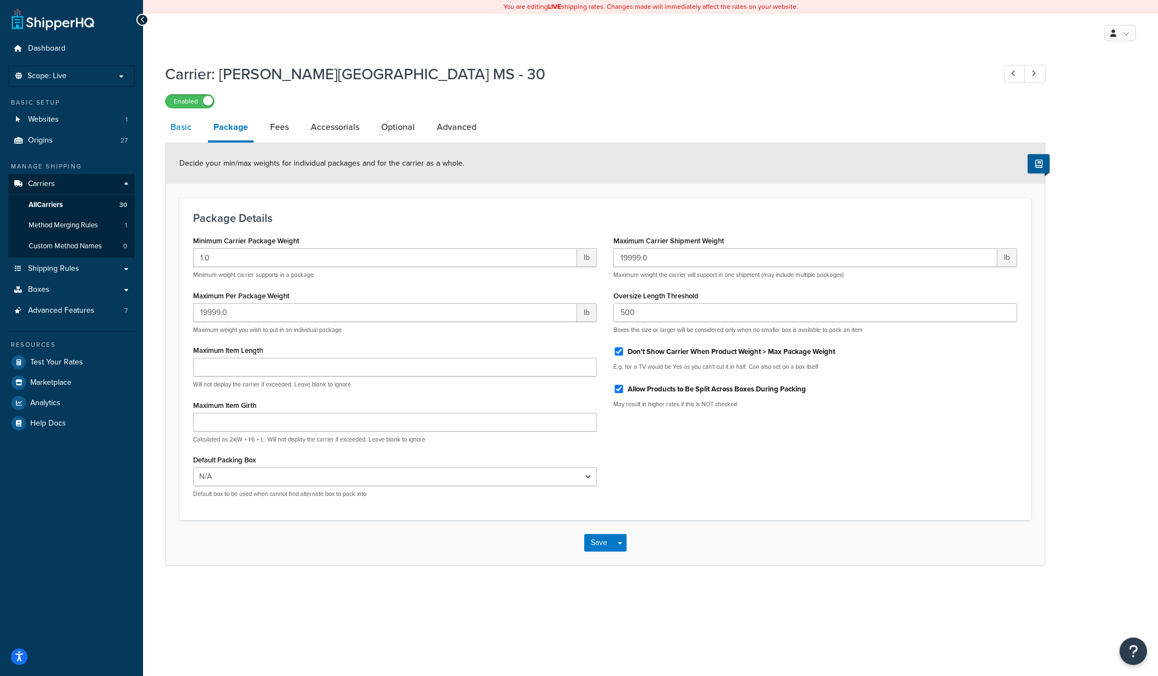
click at [186, 127] on link "Basic" at bounding box center [181, 127] width 32 height 26
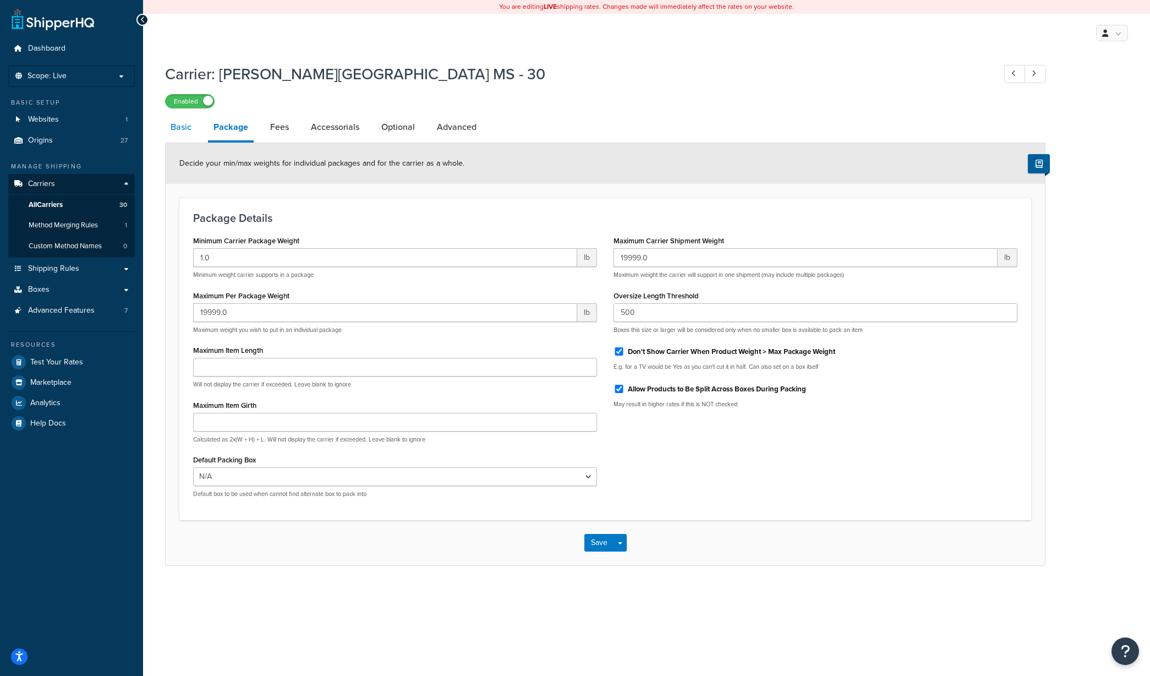
select select "saiaFreight"
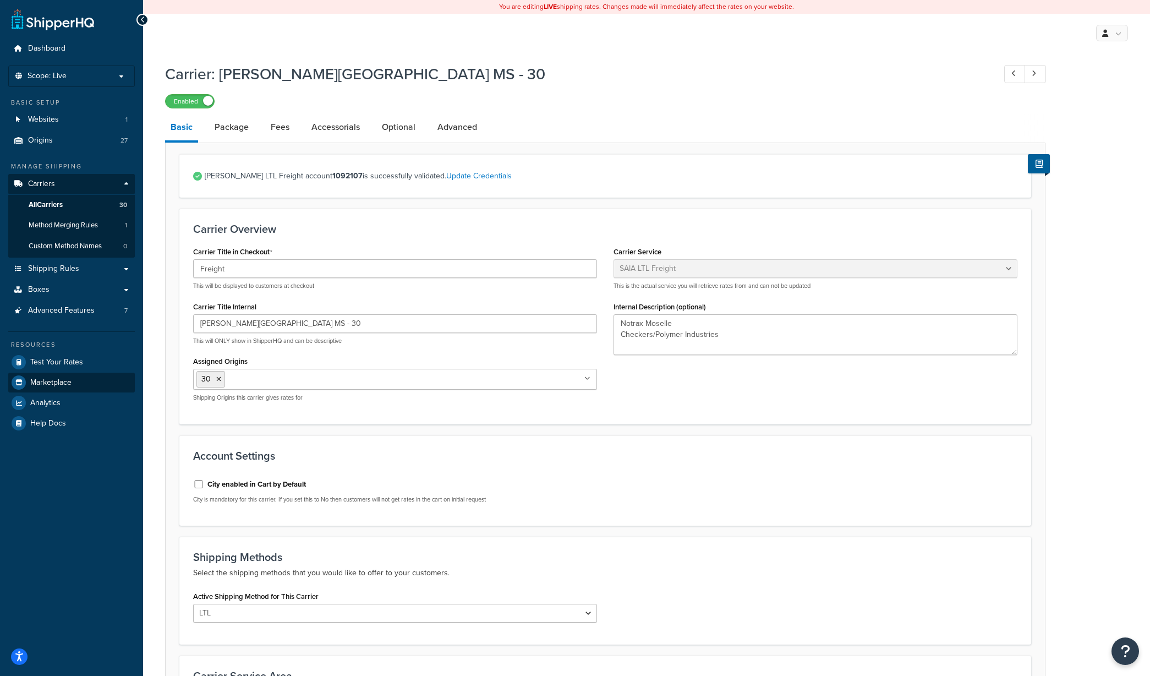
type textarea "Notrax Moselle Checkers/Polymer Industries"
